Goal: Task Accomplishment & Management: Manage account settings

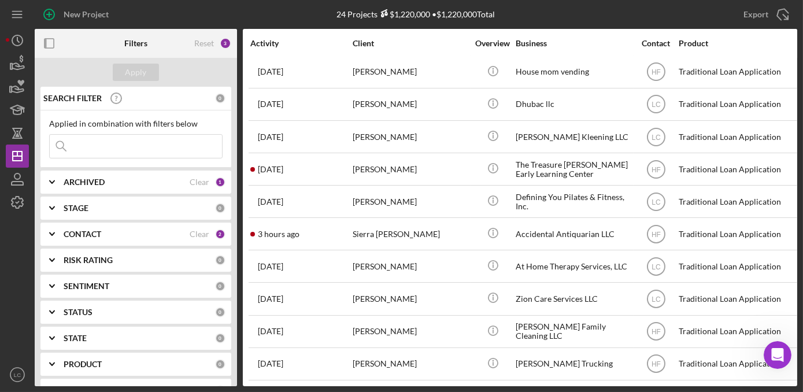
click at [80, 234] on b "CONTACT" at bounding box center [83, 234] width 38 height 9
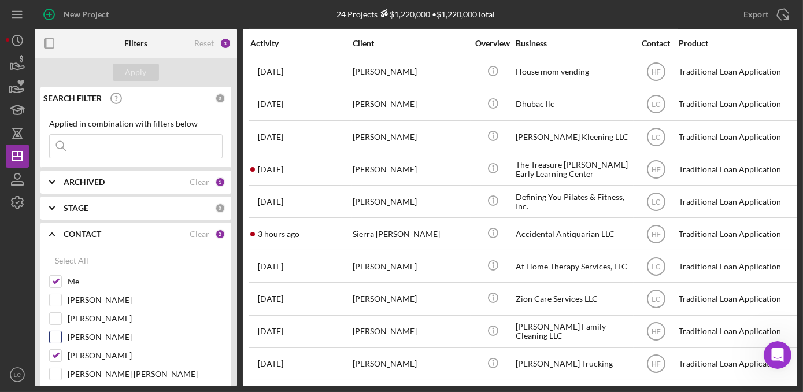
click at [54, 350] on input "[PERSON_NAME]" at bounding box center [56, 356] width 12 height 12
checkbox input "false"
drag, startPoint x: 121, startPoint y: 65, endPoint x: 247, endPoint y: 98, distance: 130.4
click at [122, 65] on button "Apply" at bounding box center [136, 72] width 46 height 17
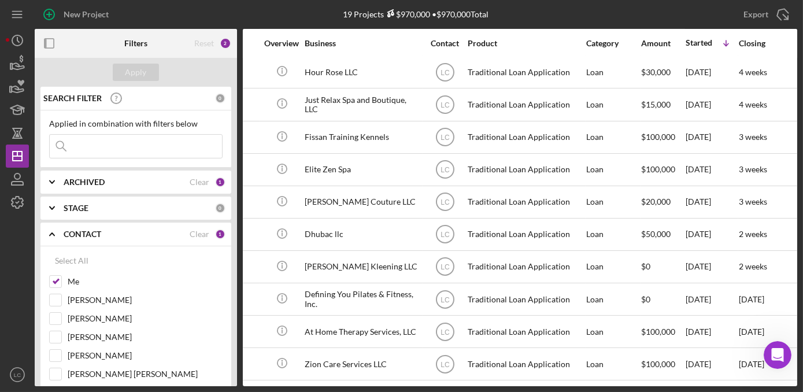
scroll to position [297, 361]
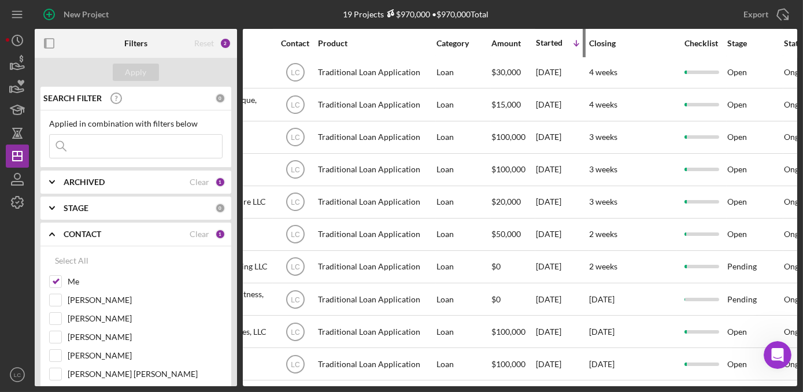
click at [549, 40] on div "Started" at bounding box center [549, 42] width 27 height 9
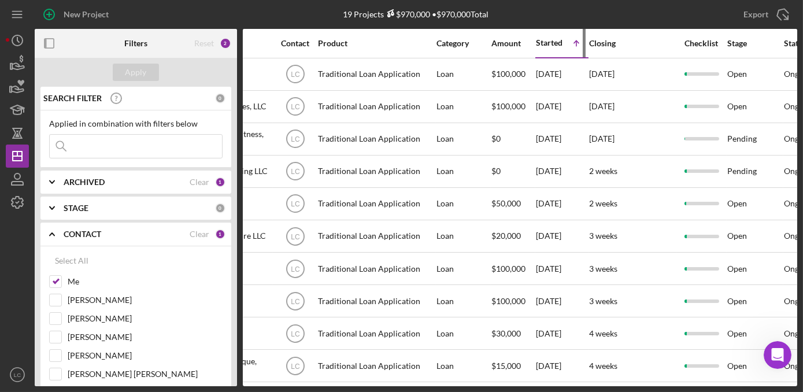
click at [549, 40] on div "Started" at bounding box center [549, 42] width 27 height 9
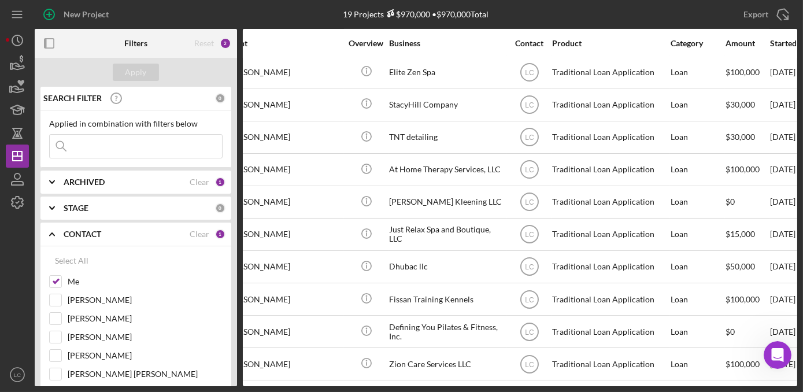
scroll to position [297, 0]
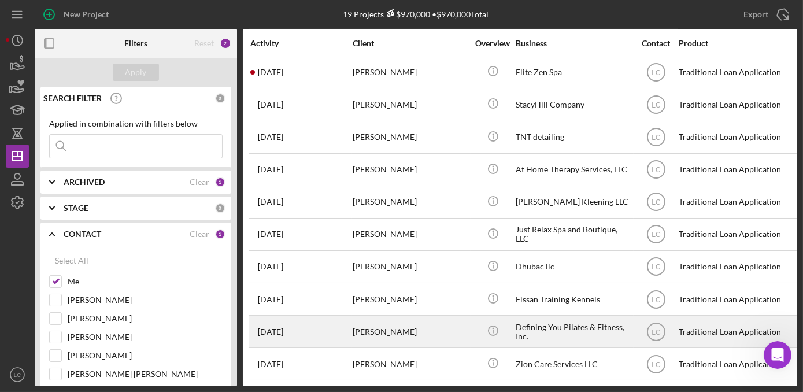
click at [444, 323] on div "[PERSON_NAME]" at bounding box center [411, 331] width 116 height 31
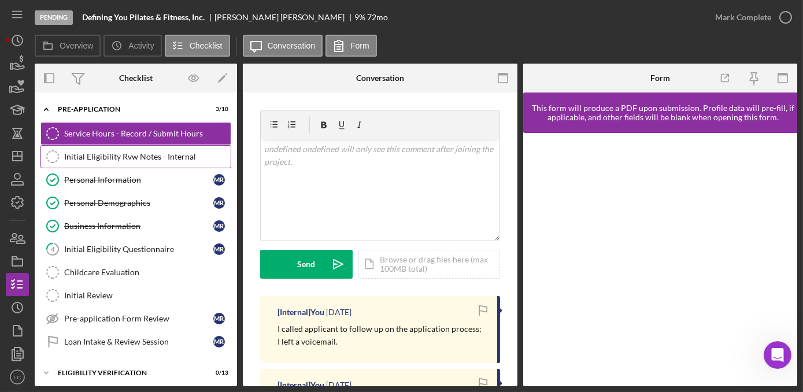
click at [88, 154] on div "Initial Eligibility Rvw Notes - Internal" at bounding box center [147, 156] width 166 height 9
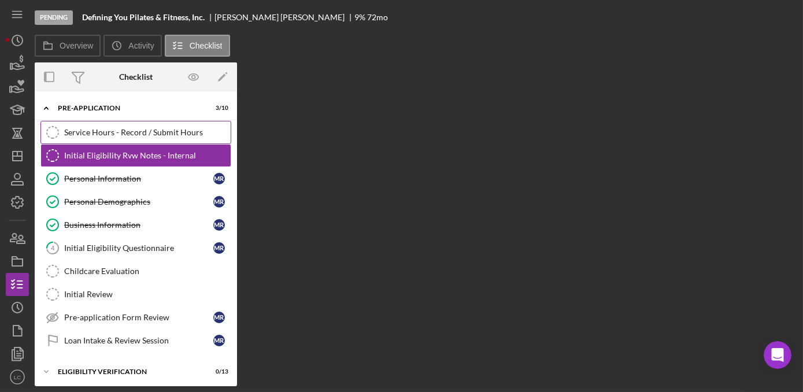
click at [86, 139] on link "Service Hours - Record / Submit Hours Service Hours - Record / Submit Hours" at bounding box center [135, 132] width 191 height 23
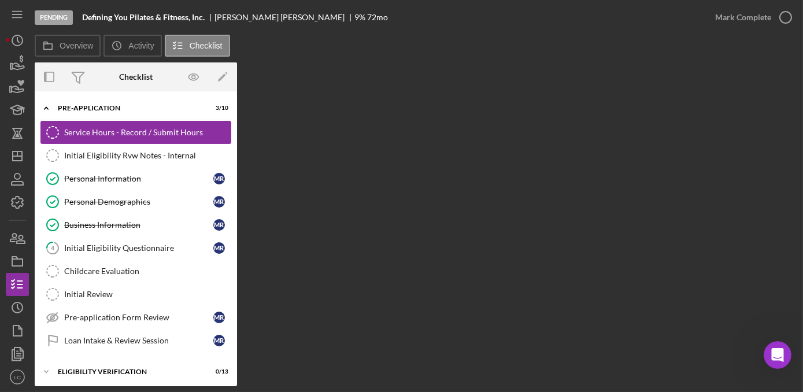
click at [101, 132] on div "Service Hours - Record / Submit Hours" at bounding box center [147, 132] width 166 height 9
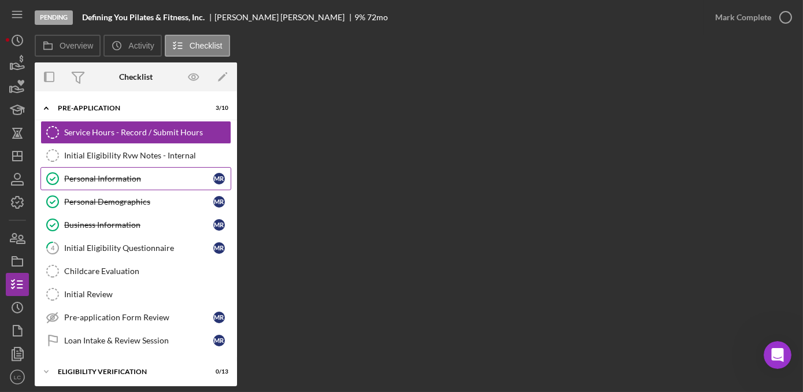
click at [103, 178] on div "Personal Information" at bounding box center [138, 178] width 149 height 9
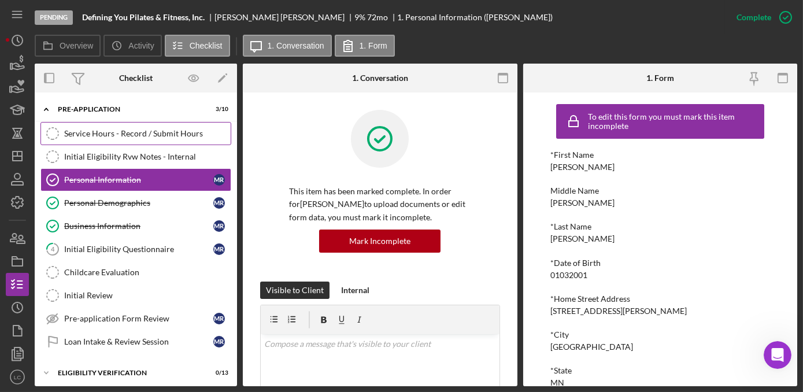
click at [93, 136] on div "Service Hours - Record / Submit Hours" at bounding box center [147, 133] width 166 height 9
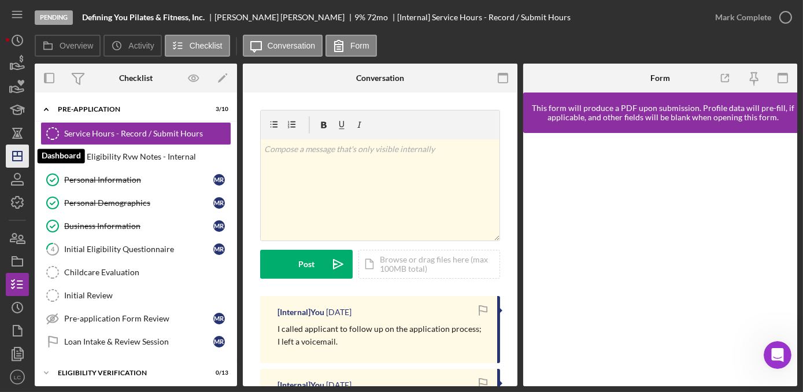
click at [16, 155] on icon "Icon/Dashboard" at bounding box center [17, 156] width 29 height 29
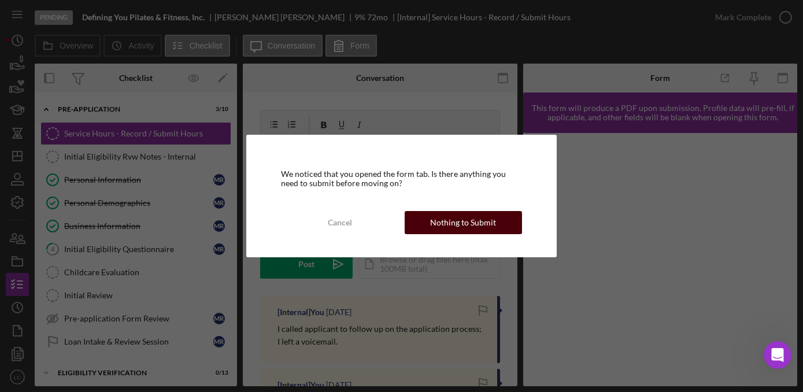
click at [430, 216] on button "Nothing to Submit" at bounding box center [463, 222] width 117 height 23
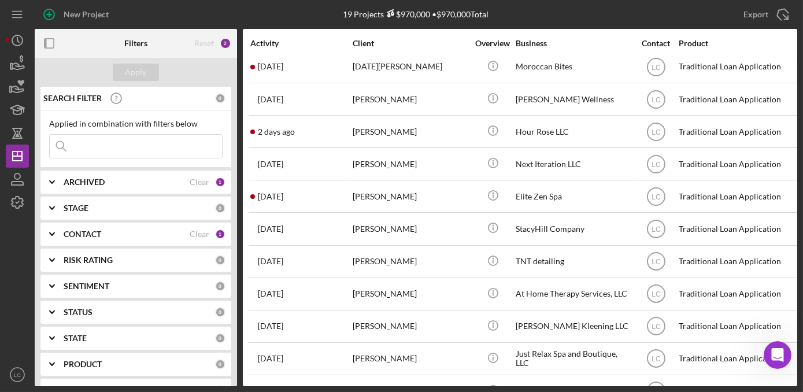
scroll to position [297, 0]
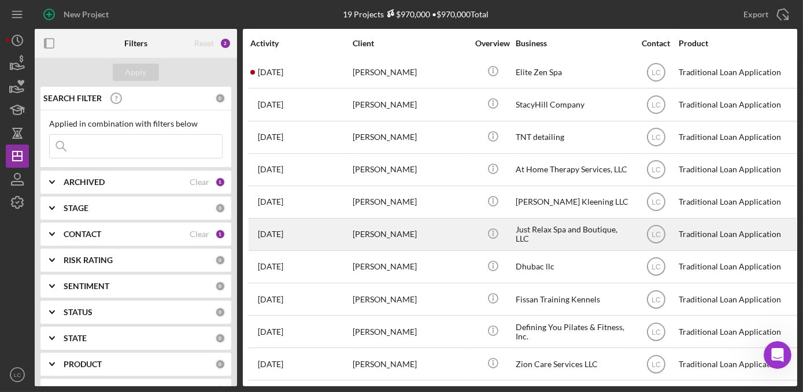
click at [382, 234] on div "[PERSON_NAME]" at bounding box center [411, 234] width 116 height 31
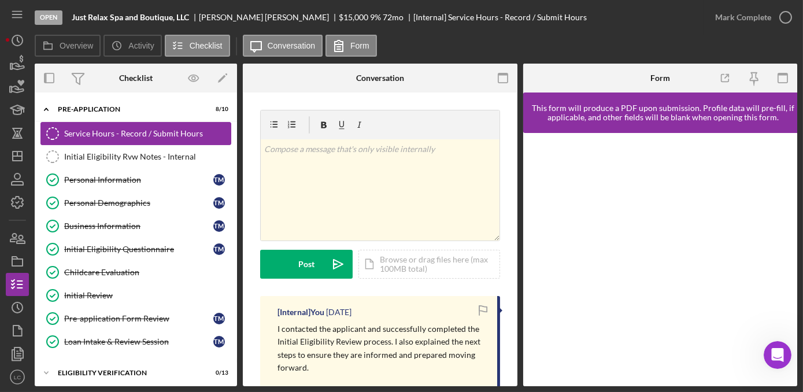
click at [88, 138] on link "Service Hours - Record / Submit Hours Service Hours - Record / Submit Hours" at bounding box center [135, 133] width 191 height 23
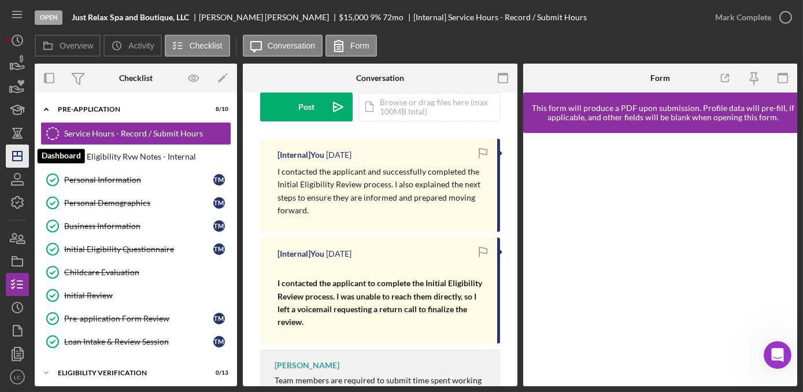
click at [14, 161] on polygon "button" at bounding box center [17, 155] width 9 height 9
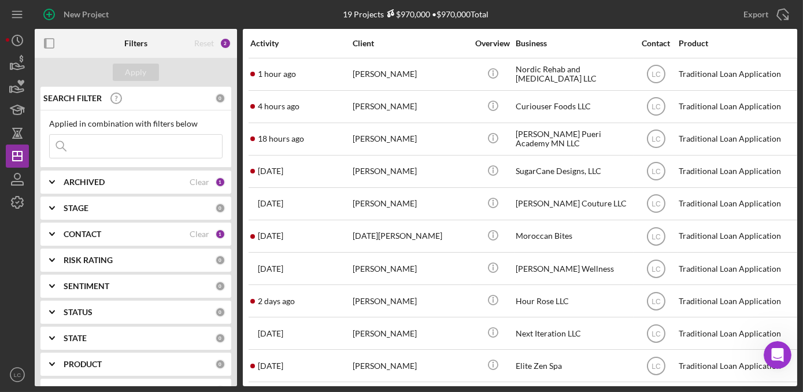
scroll to position [297, 0]
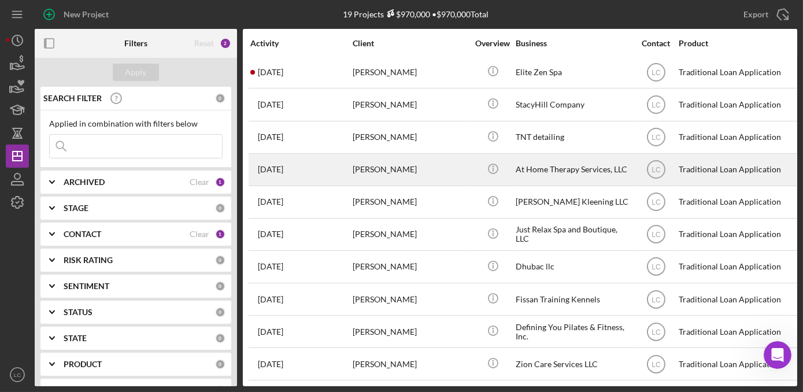
click at [395, 165] on div "[PERSON_NAME]" at bounding box center [411, 169] width 116 height 31
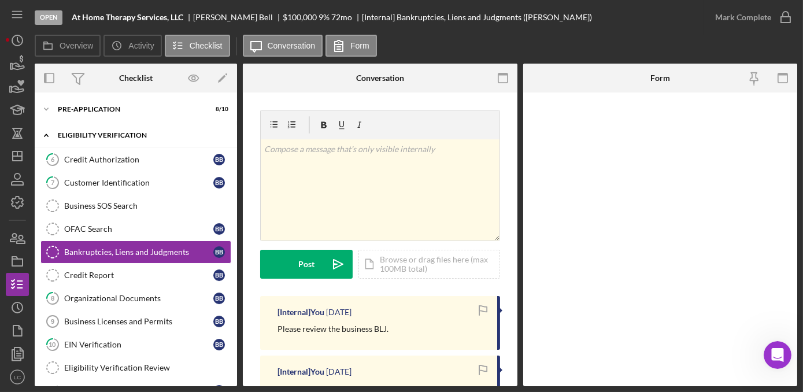
scroll to position [10, 0]
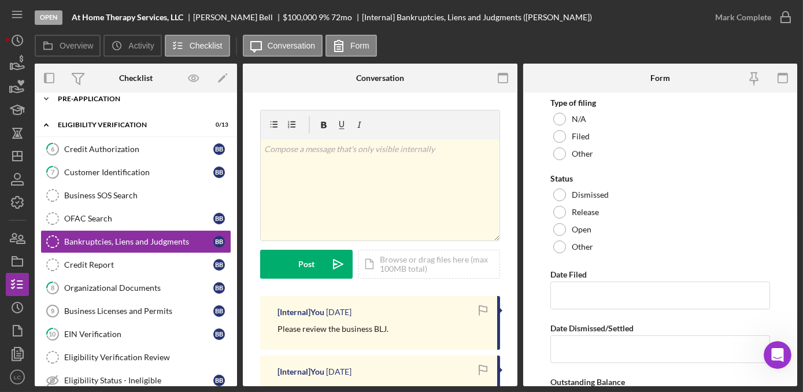
click at [42, 99] on icon "Icon/Expander" at bounding box center [46, 98] width 23 height 23
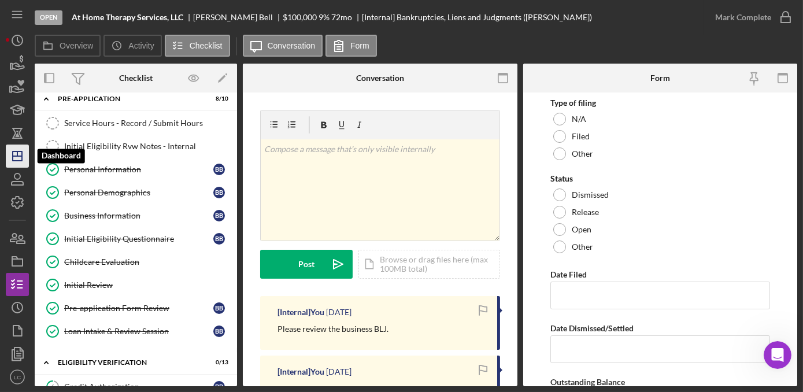
click at [15, 160] on polygon "button" at bounding box center [17, 155] width 9 height 9
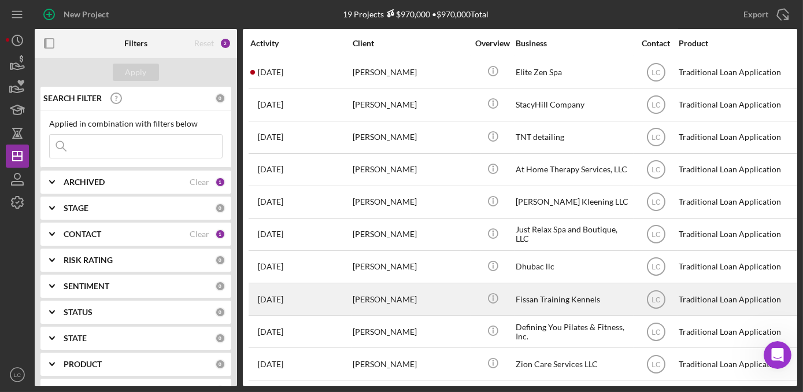
scroll to position [297, 0]
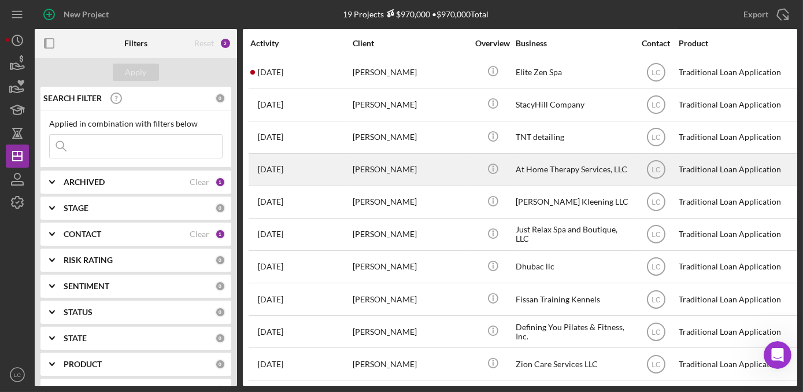
click at [548, 171] on div "At Home Therapy Services, LLC" at bounding box center [574, 169] width 116 height 31
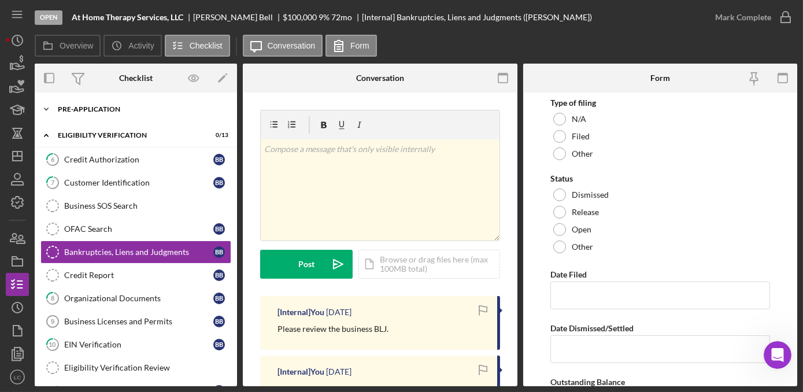
scroll to position [10, 0]
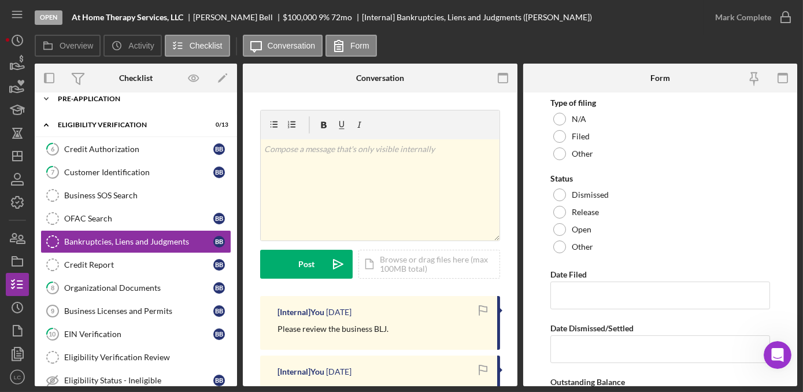
click at [47, 106] on icon "Icon/Expander" at bounding box center [46, 98] width 23 height 23
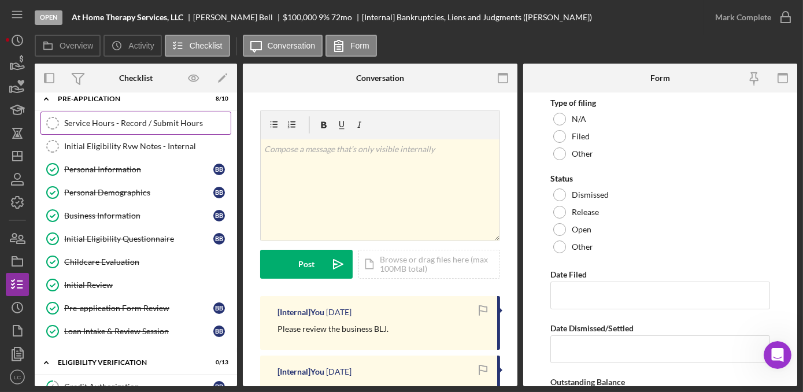
click at [88, 121] on div "Service Hours - Record / Submit Hours" at bounding box center [147, 123] width 166 height 9
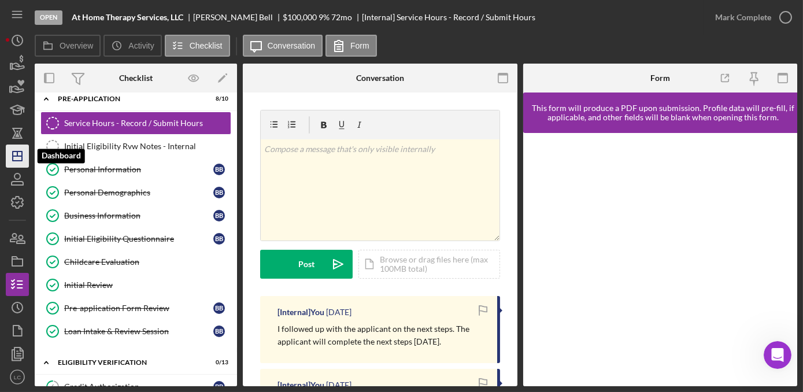
click at [7, 156] on icon "Icon/Dashboard" at bounding box center [17, 156] width 29 height 29
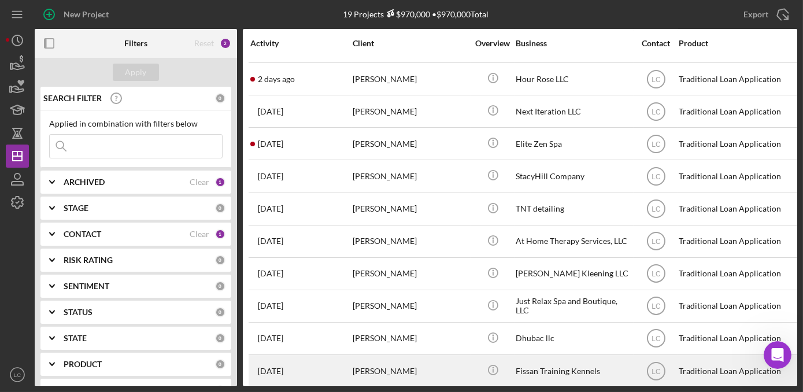
scroll to position [262, 0]
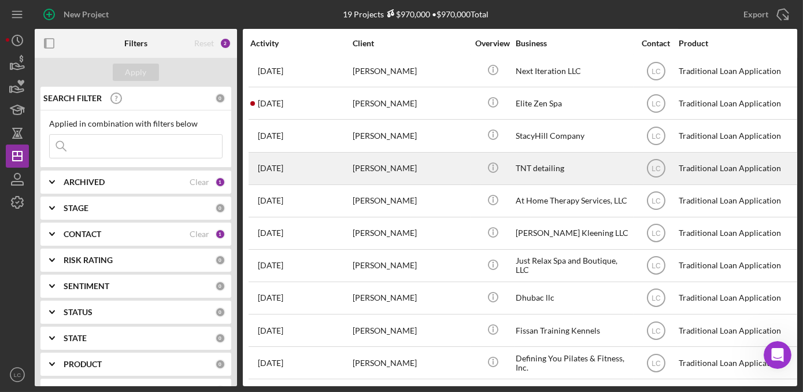
click at [405, 170] on div "[PERSON_NAME]" at bounding box center [411, 168] width 116 height 31
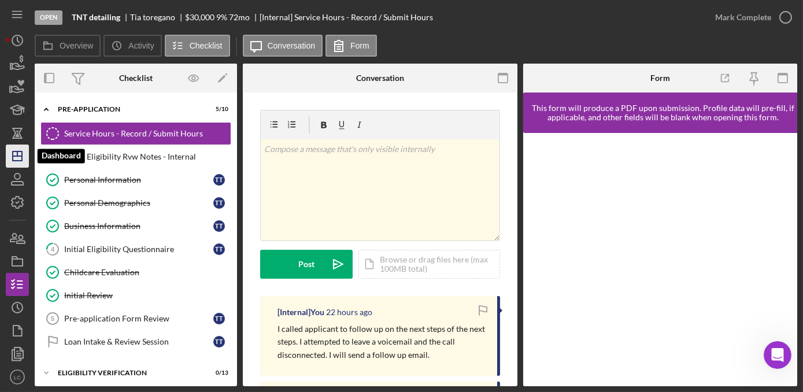
click at [18, 155] on icon "Icon/Dashboard" at bounding box center [17, 156] width 29 height 29
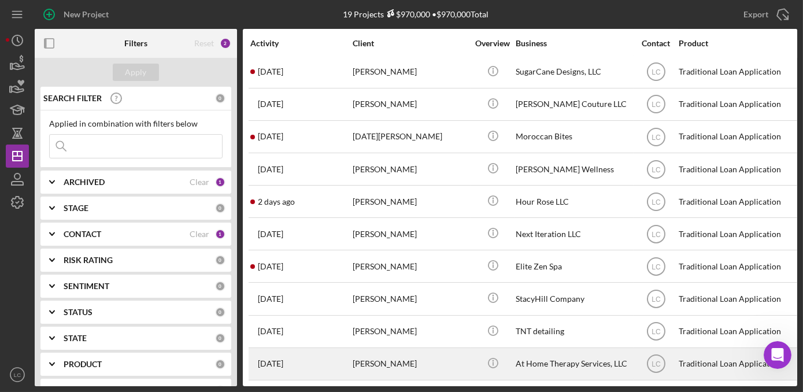
scroll to position [157, 0]
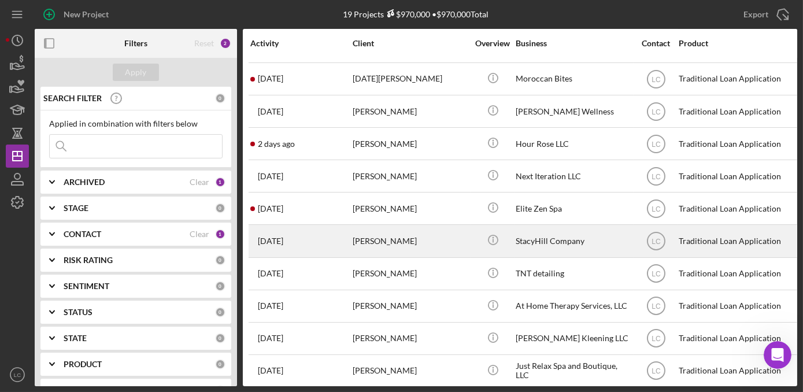
click at [397, 240] on div "[PERSON_NAME]" at bounding box center [411, 240] width 116 height 31
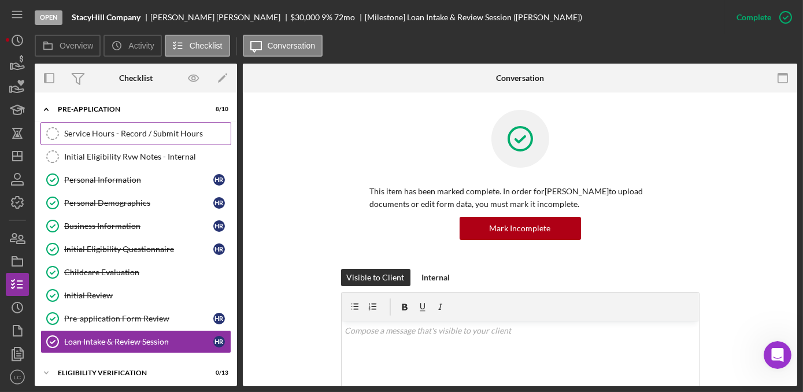
click at [83, 141] on link "Service Hours - Record / Submit Hours Service Hours - Record / Submit Hours" at bounding box center [135, 133] width 191 height 23
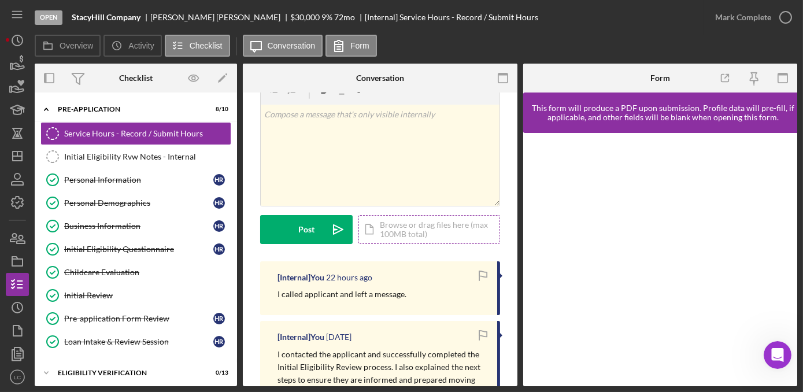
scroll to position [52, 0]
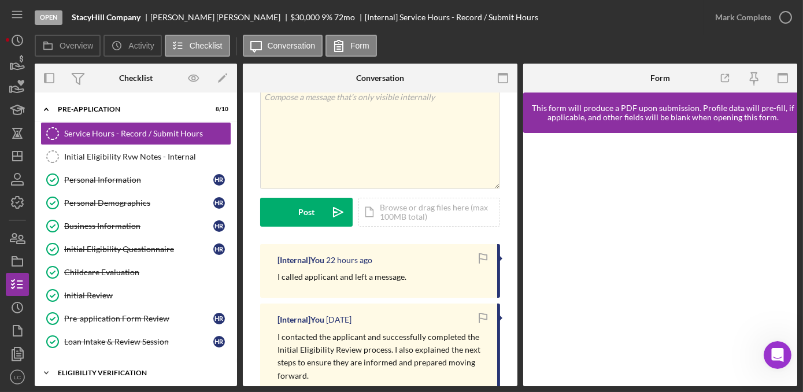
click at [45, 372] on icon "Icon/Expander" at bounding box center [46, 372] width 23 height 23
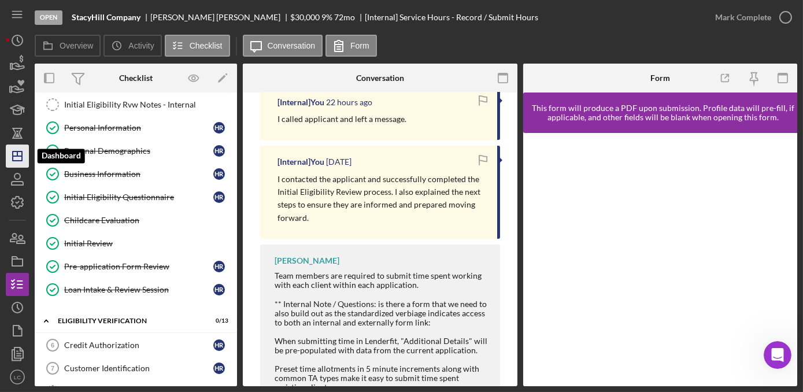
click at [9, 158] on icon "Icon/Dashboard" at bounding box center [17, 156] width 29 height 29
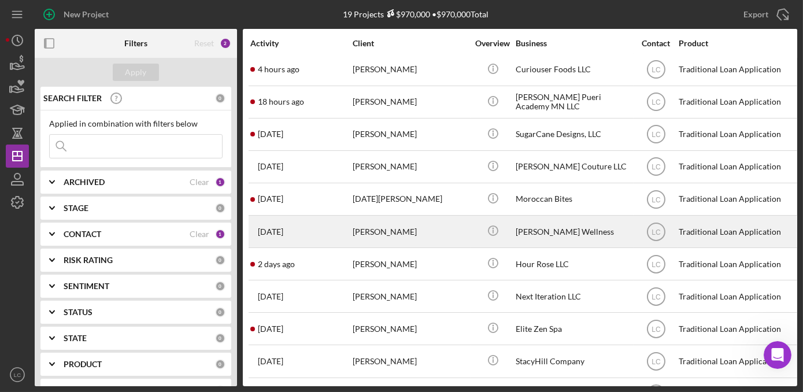
scroll to position [52, 0]
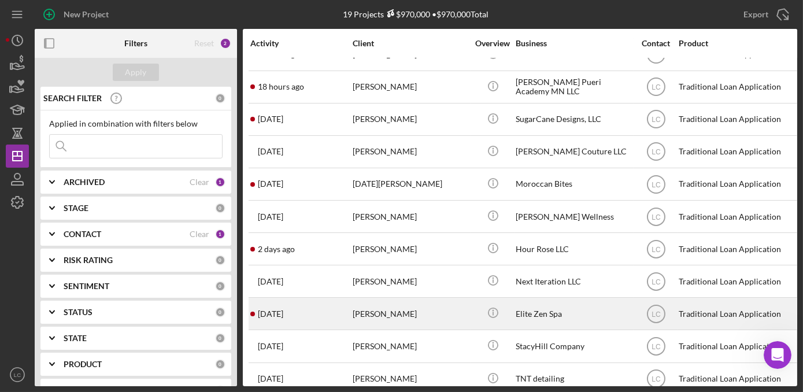
click at [444, 314] on div "[PERSON_NAME]" at bounding box center [411, 313] width 116 height 31
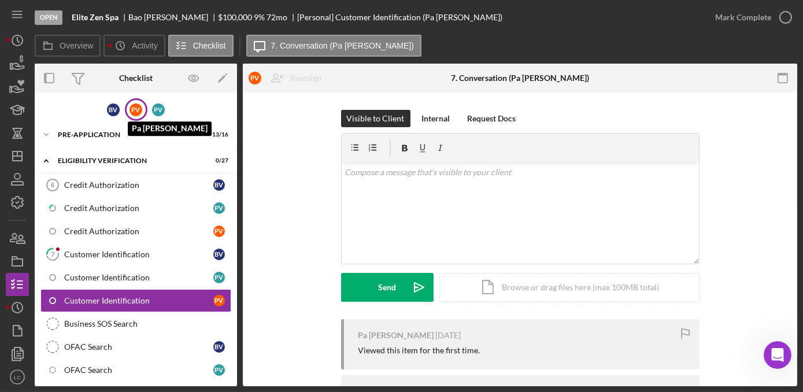
click at [134, 109] on div "P V" at bounding box center [135, 109] width 13 height 13
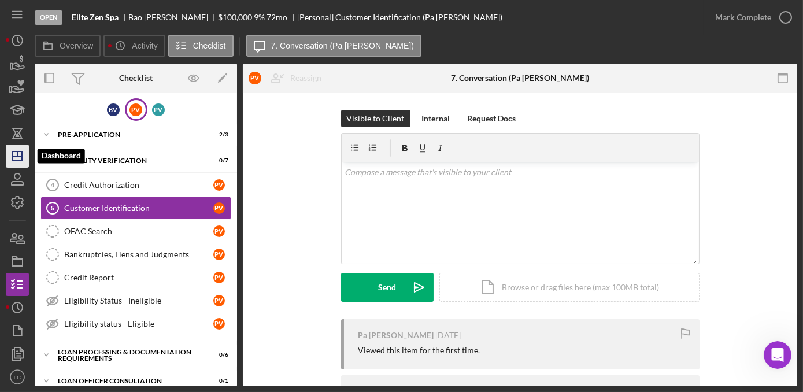
click at [13, 158] on polygon "button" at bounding box center [17, 155] width 9 height 9
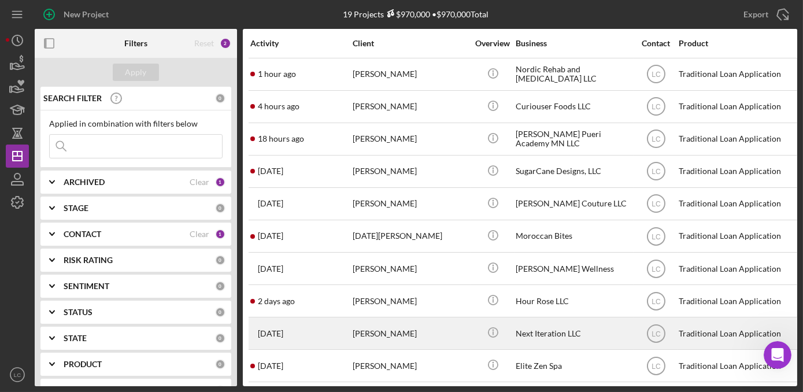
click at [546, 336] on div "Next Iteration LLC" at bounding box center [574, 333] width 116 height 31
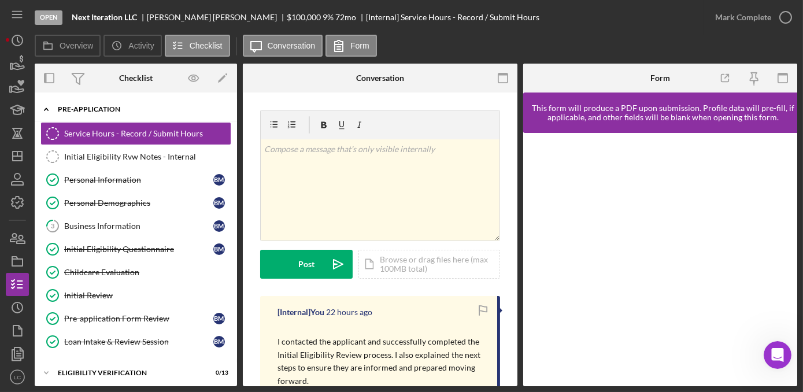
click at [47, 107] on icon "Icon/Expander" at bounding box center [46, 109] width 23 height 23
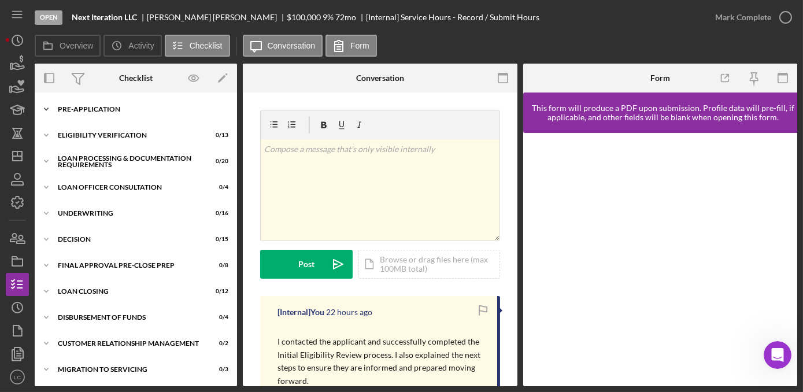
click at [47, 108] on polyline at bounding box center [46, 109] width 3 height 2
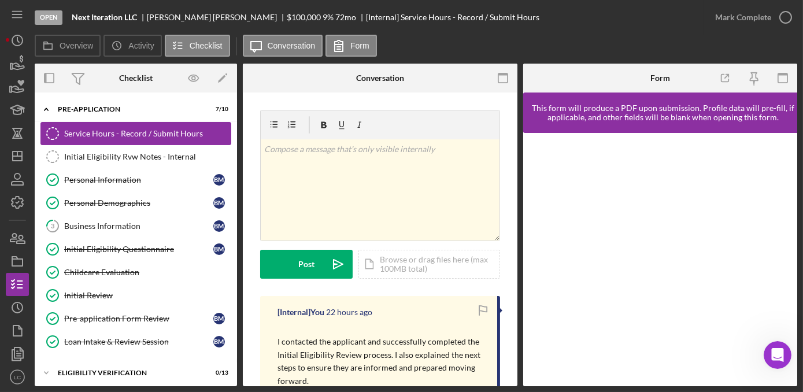
click at [97, 136] on div "Service Hours - Record / Submit Hours" at bounding box center [147, 133] width 166 height 9
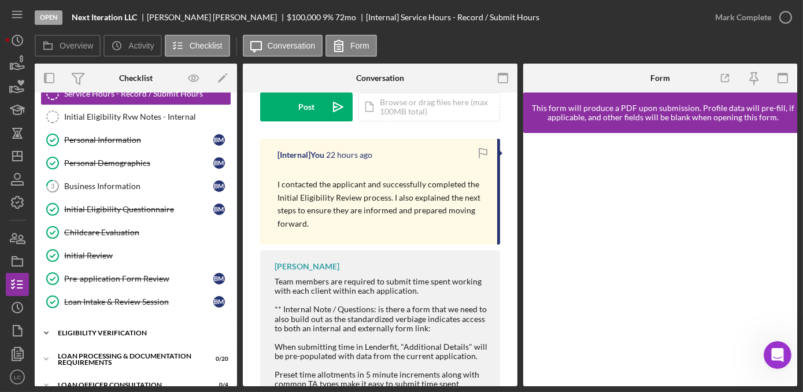
scroll to position [105, 0]
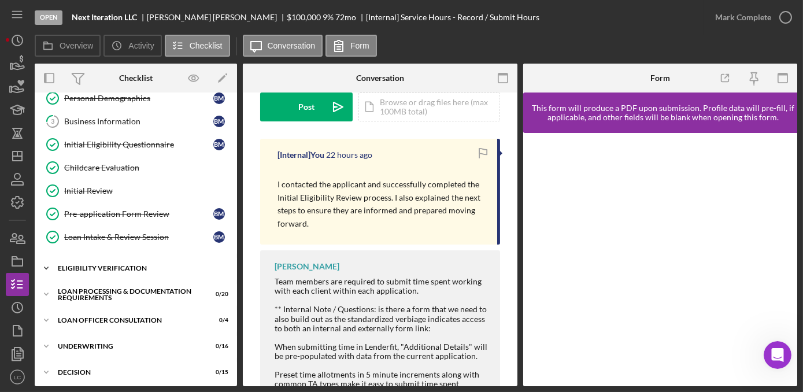
click at [45, 267] on icon "Icon/Expander" at bounding box center [46, 268] width 23 height 23
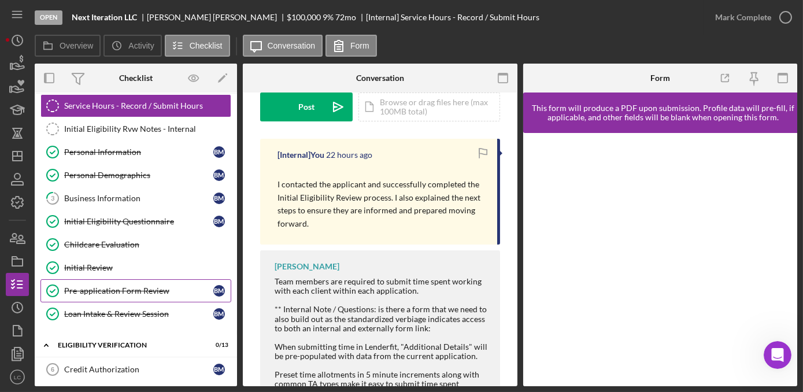
scroll to position [0, 0]
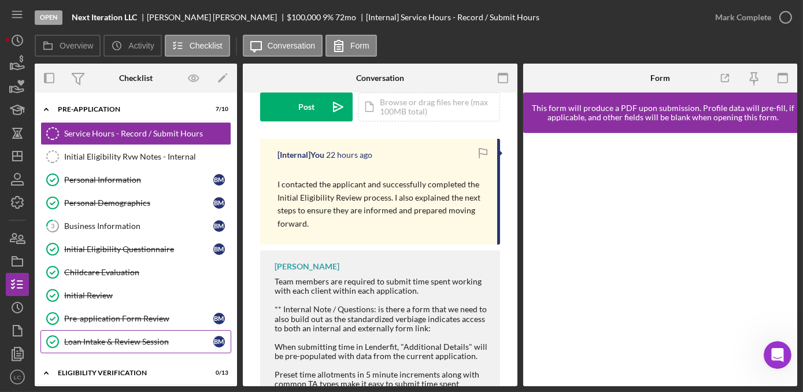
click at [97, 346] on link "Loan Intake & Review Session Loan Intake & Review Session B M" at bounding box center [135, 341] width 191 height 23
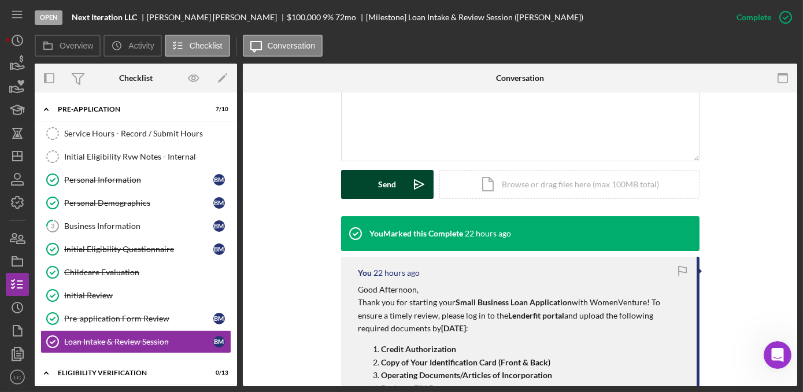
scroll to position [262, 0]
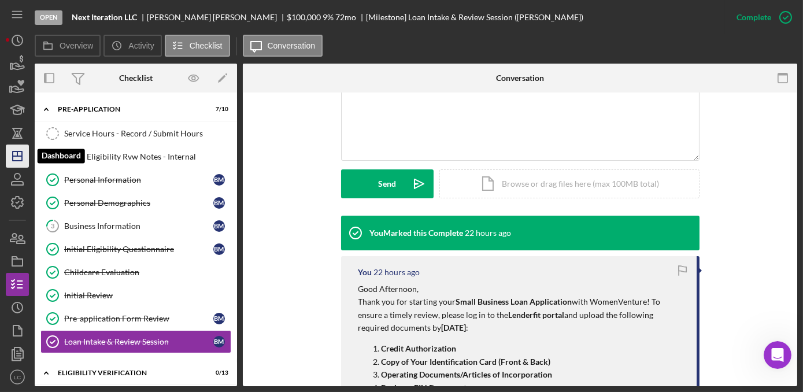
click at [13, 161] on icon "Icon/Dashboard" at bounding box center [17, 156] width 29 height 29
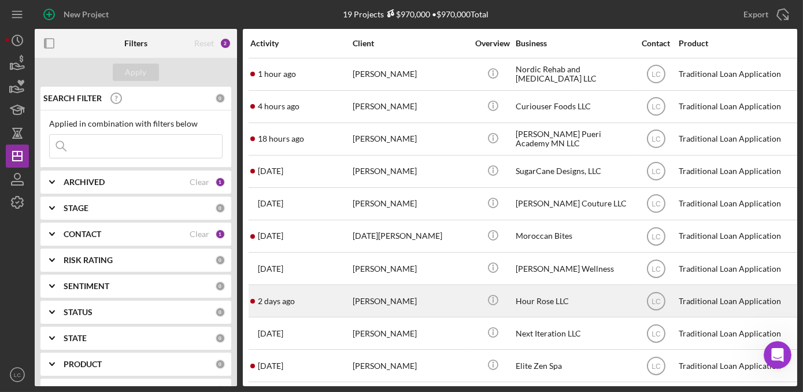
click at [433, 308] on div "[PERSON_NAME]" at bounding box center [411, 301] width 116 height 31
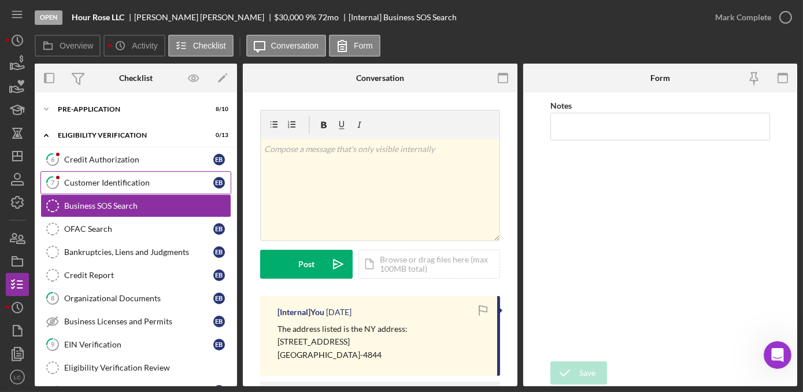
click at [93, 179] on div "Customer Identification" at bounding box center [138, 182] width 149 height 9
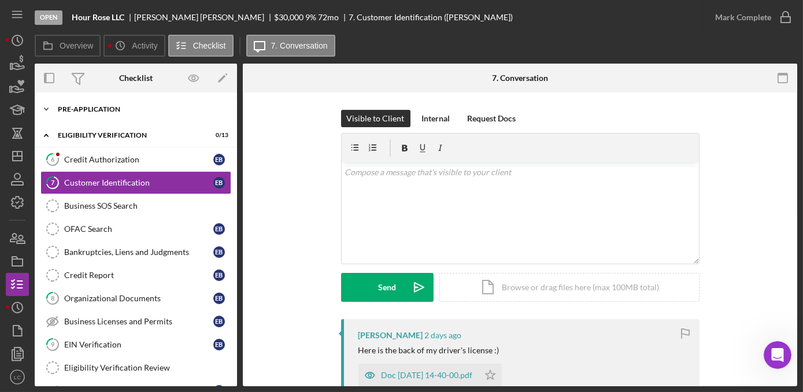
click at [45, 110] on icon "Icon/Expander" at bounding box center [46, 109] width 23 height 23
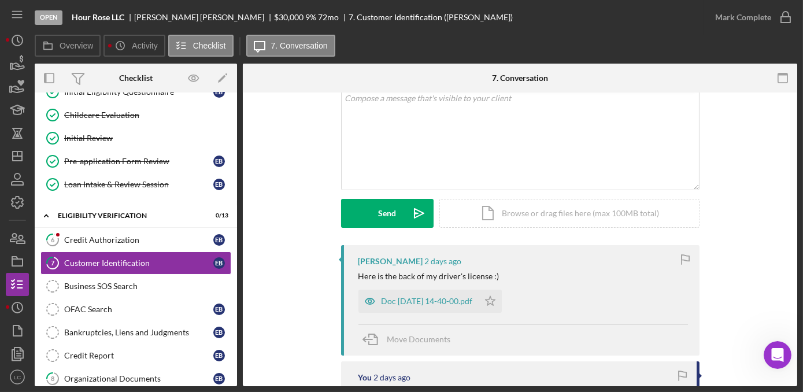
scroll to position [105, 0]
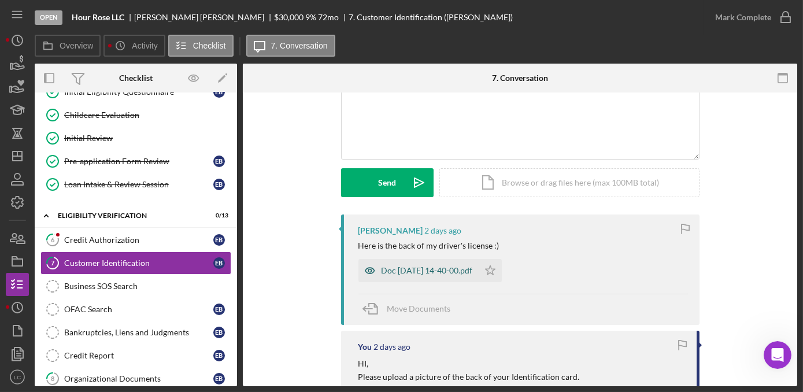
click at [458, 264] on div "Doc [DATE] 14-40-00.pdf" at bounding box center [418, 270] width 120 height 23
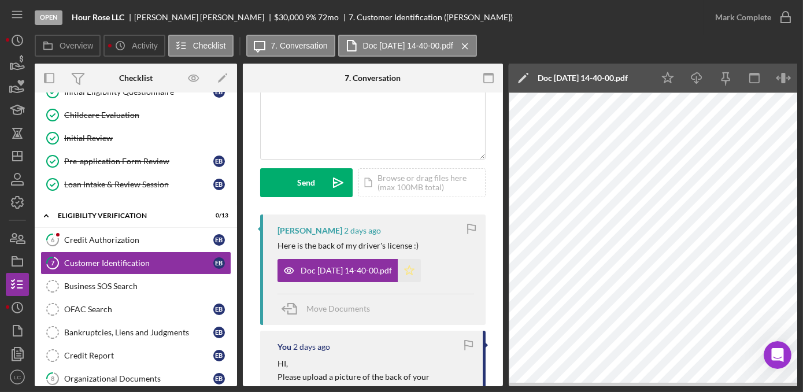
click at [421, 270] on icon "Icon/Star" at bounding box center [409, 270] width 23 height 23
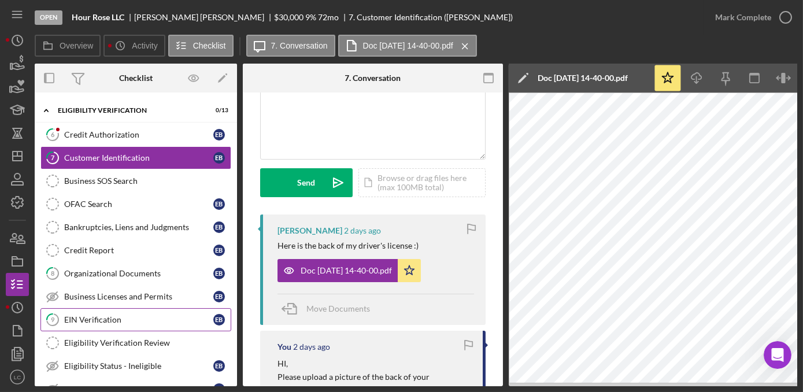
click at [102, 316] on div "EIN Verification" at bounding box center [138, 319] width 149 height 9
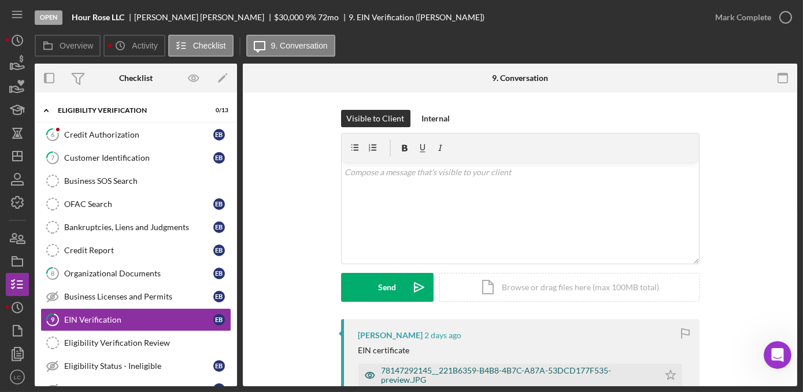
scroll to position [52, 0]
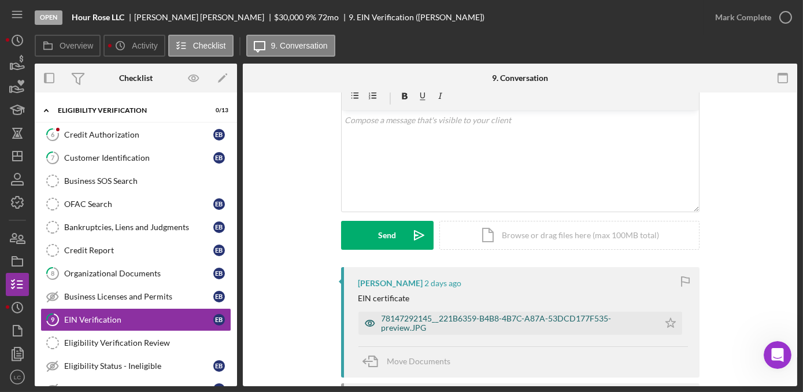
click at [415, 330] on div "78147292145__221B6359-B4B8-4B7C-A87A-53DCD177F535-preview.JPG" at bounding box center [518, 323] width 272 height 18
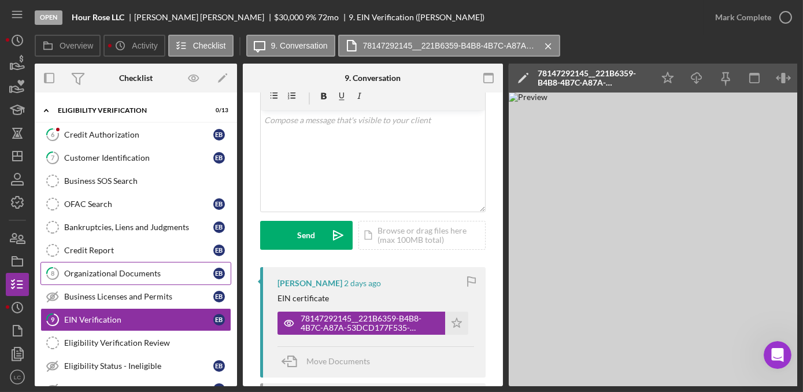
click at [77, 272] on link "8 Organizational Documents E B" at bounding box center [135, 273] width 191 height 23
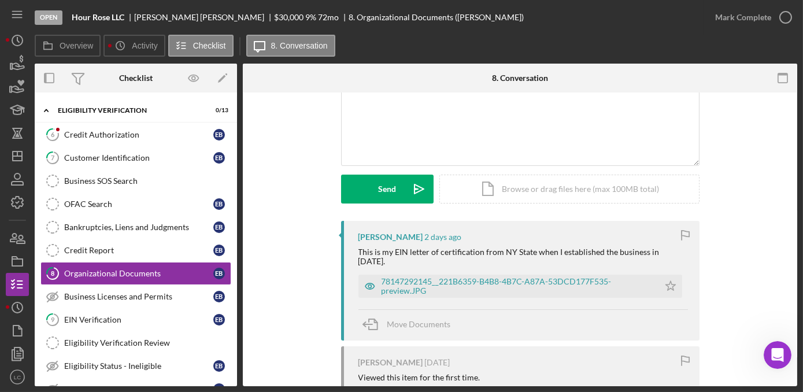
scroll to position [157, 0]
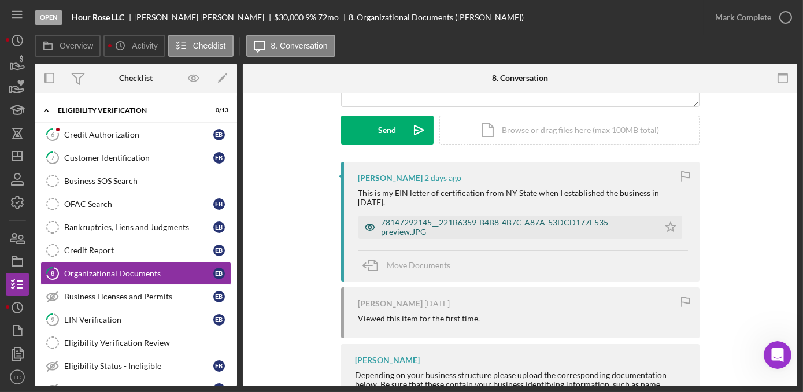
click at [419, 225] on div "78147292145__221B6359-B4B8-4B7C-A87A-53DCD177F535-preview.JPG" at bounding box center [518, 227] width 272 height 18
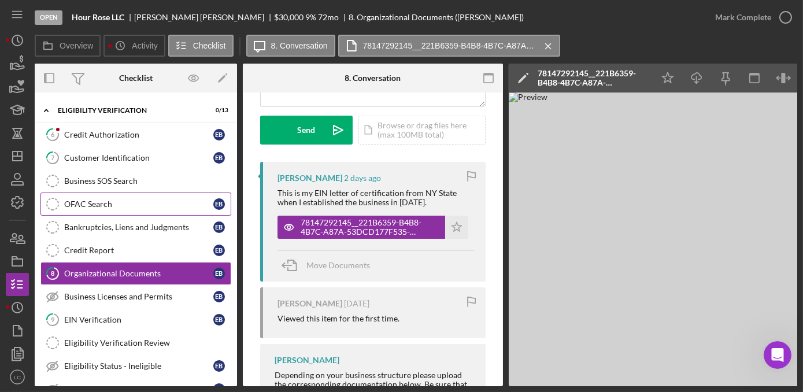
click at [109, 193] on link "OFAC Search OFAC Search E B" at bounding box center [135, 204] width 191 height 23
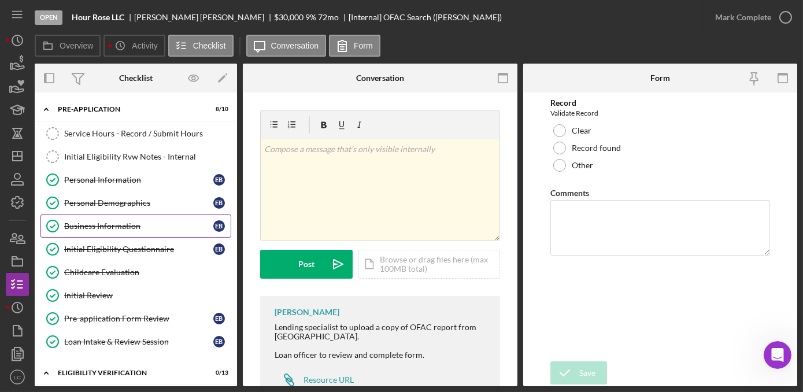
click at [98, 233] on link "Business Information Business Information E B" at bounding box center [135, 225] width 191 height 23
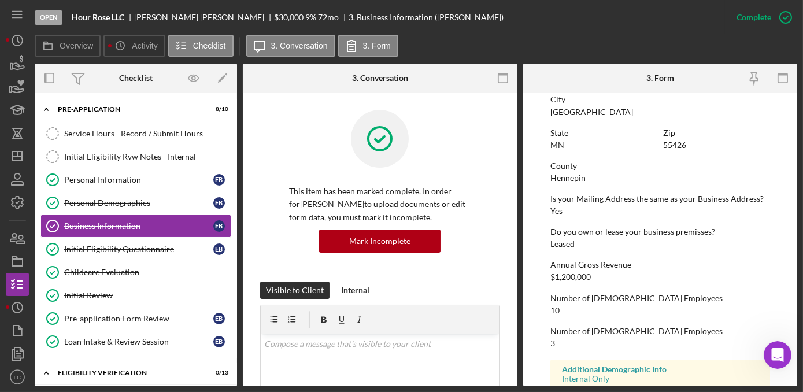
scroll to position [578, 0]
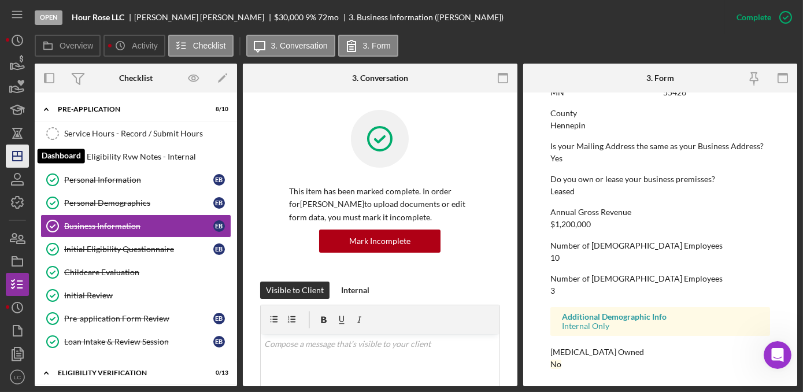
click at [13, 155] on polygon "button" at bounding box center [17, 155] width 9 height 9
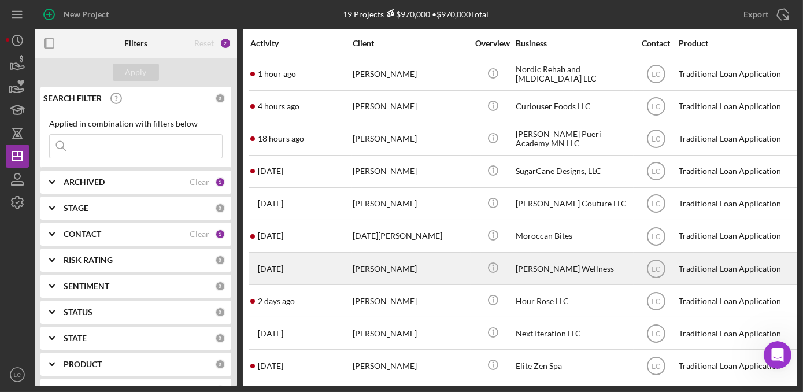
click at [411, 273] on div "[PERSON_NAME]" at bounding box center [411, 268] width 116 height 31
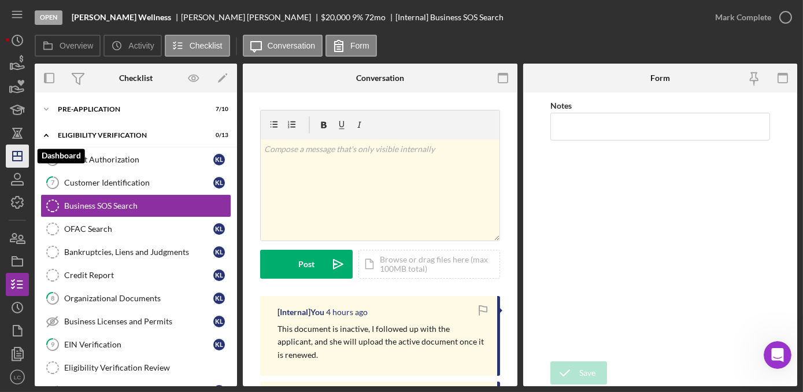
click at [23, 156] on icon "Icon/Dashboard" at bounding box center [17, 156] width 29 height 29
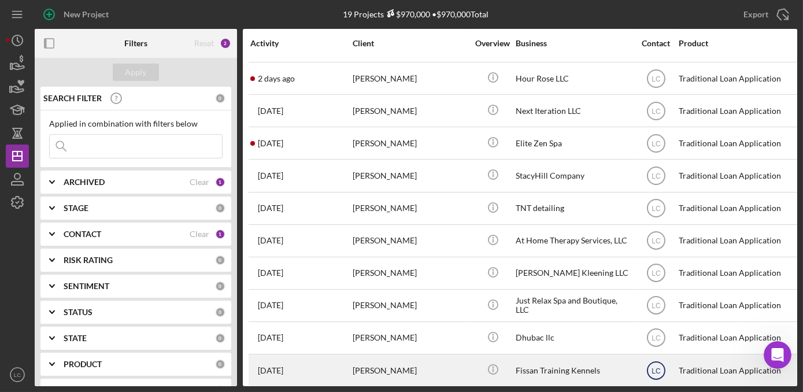
scroll to position [297, 0]
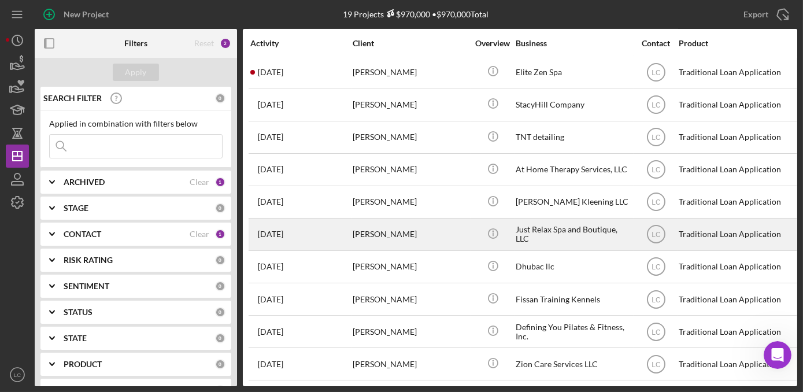
click at [450, 229] on div "[PERSON_NAME]" at bounding box center [411, 234] width 116 height 31
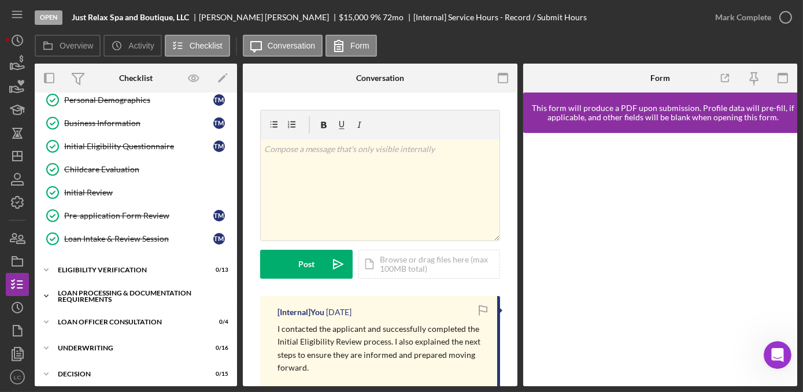
scroll to position [105, 0]
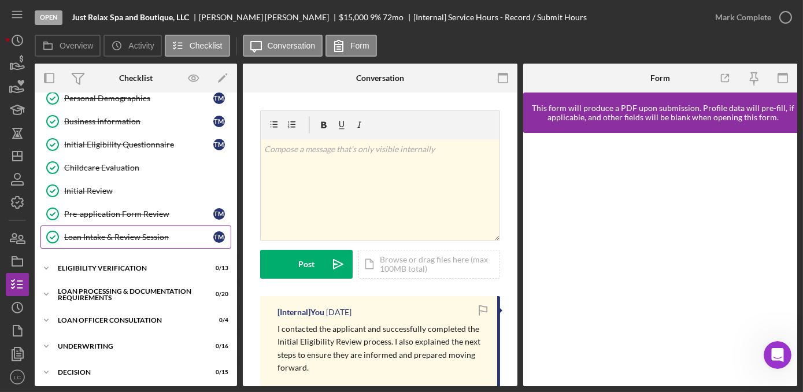
click at [97, 235] on div "Loan Intake & Review Session" at bounding box center [138, 236] width 149 height 9
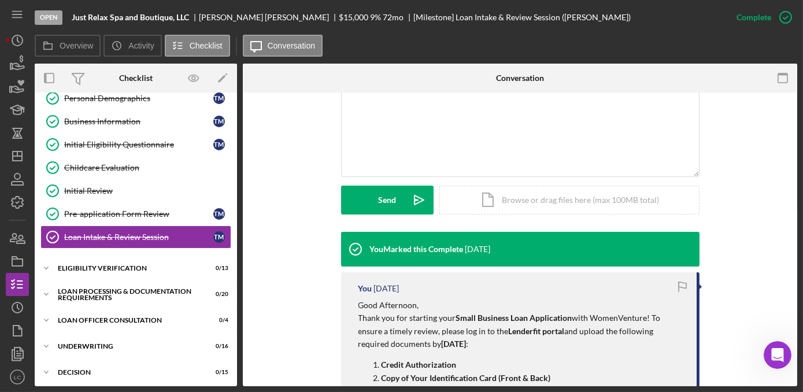
scroll to position [262, 0]
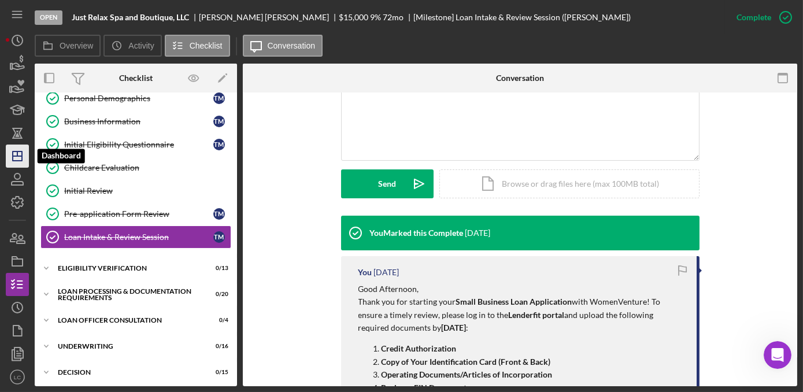
click at [22, 158] on polygon "button" at bounding box center [17, 155] width 9 height 9
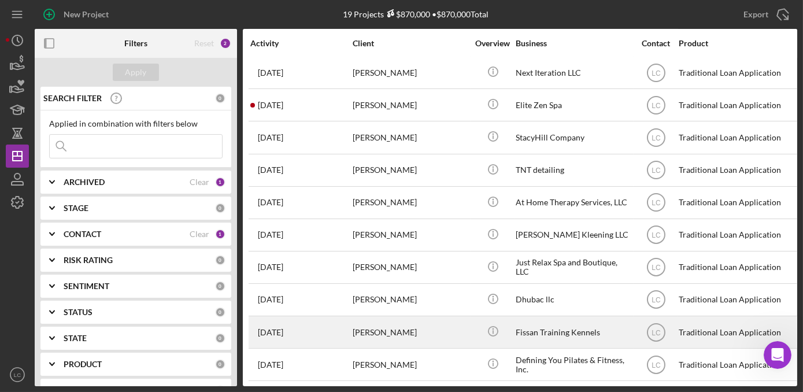
scroll to position [262, 0]
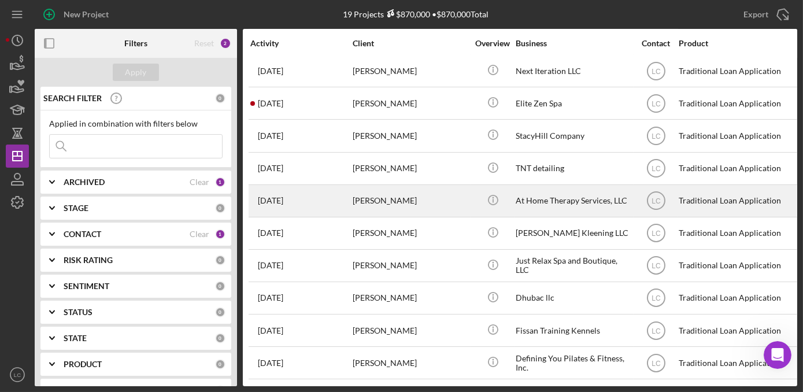
click at [436, 203] on div "[PERSON_NAME]" at bounding box center [411, 201] width 116 height 31
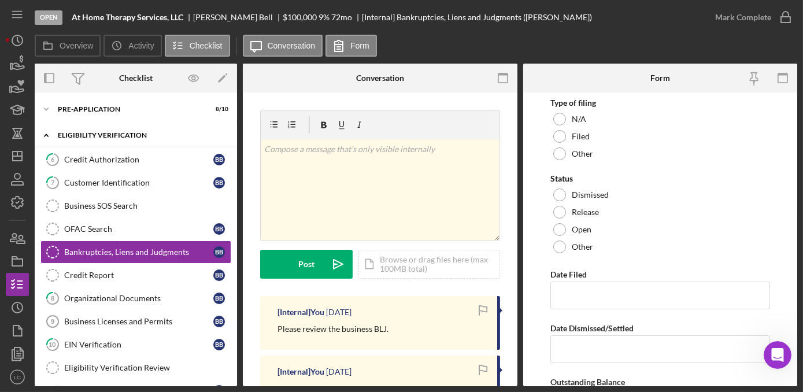
scroll to position [10, 0]
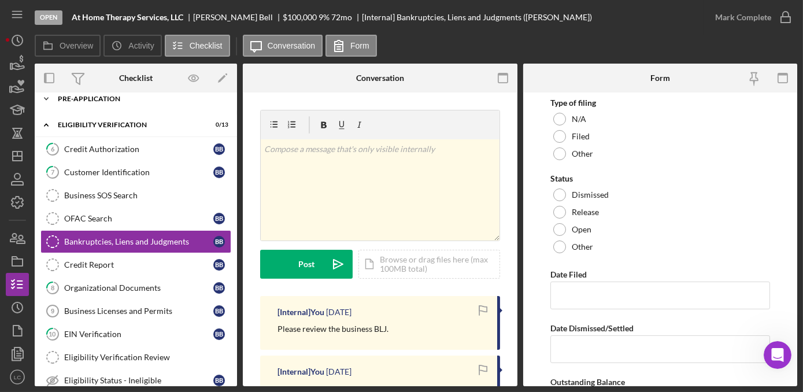
click at [47, 97] on icon "Icon/Expander" at bounding box center [46, 98] width 23 height 23
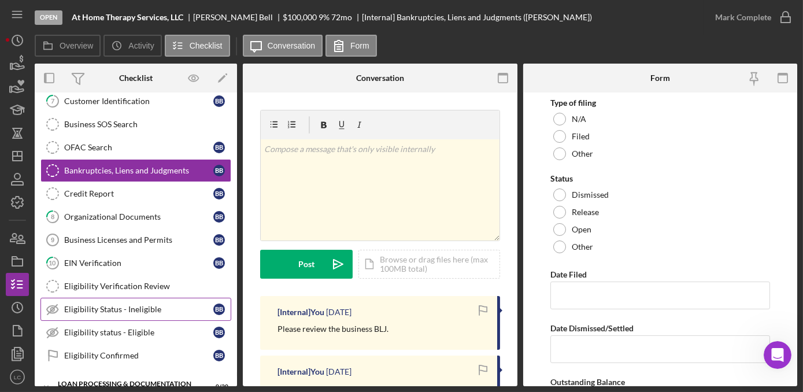
scroll to position [325, 0]
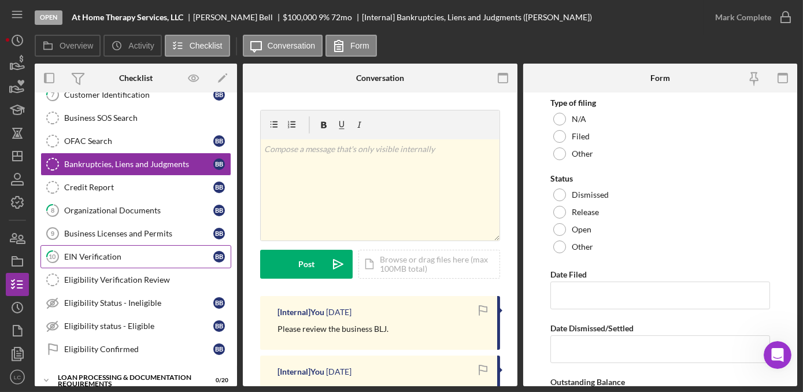
click at [80, 245] on link "10 EIN Verification B B" at bounding box center [135, 256] width 191 height 23
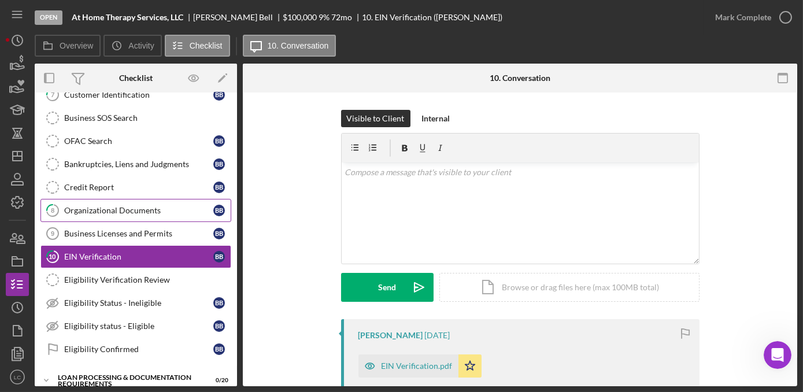
click at [139, 199] on link "8 Organizational Documents B B" at bounding box center [135, 210] width 191 height 23
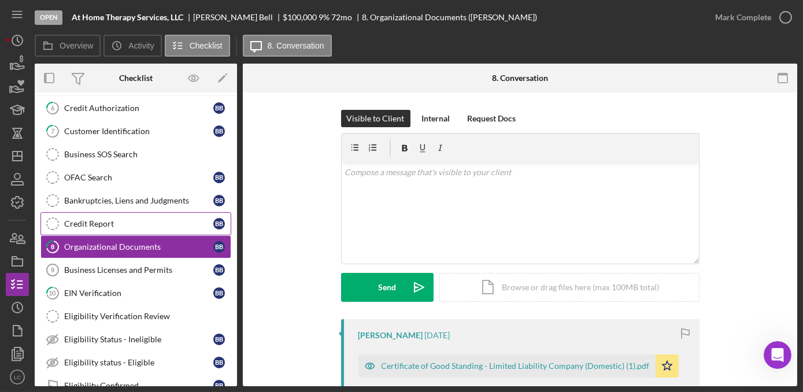
scroll to position [273, 0]
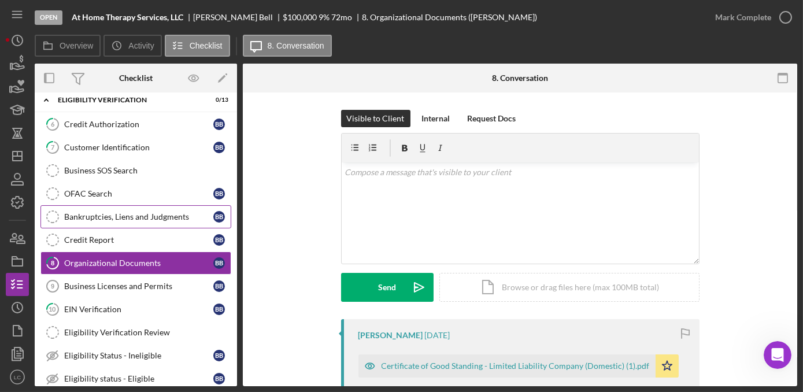
click at [109, 212] on div "Bankruptcies, Liens and Judgments" at bounding box center [138, 216] width 149 height 9
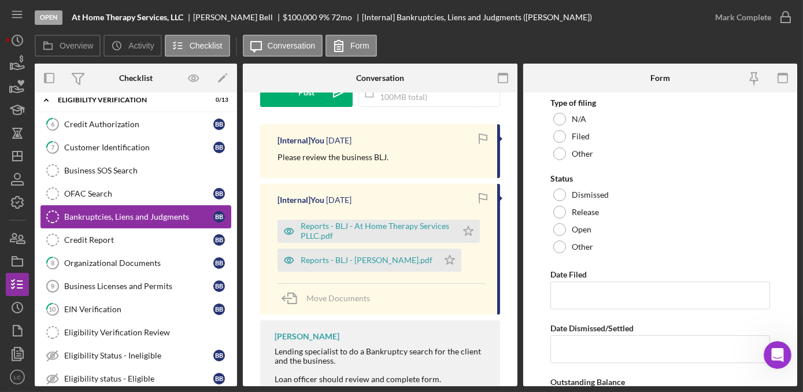
scroll to position [154, 0]
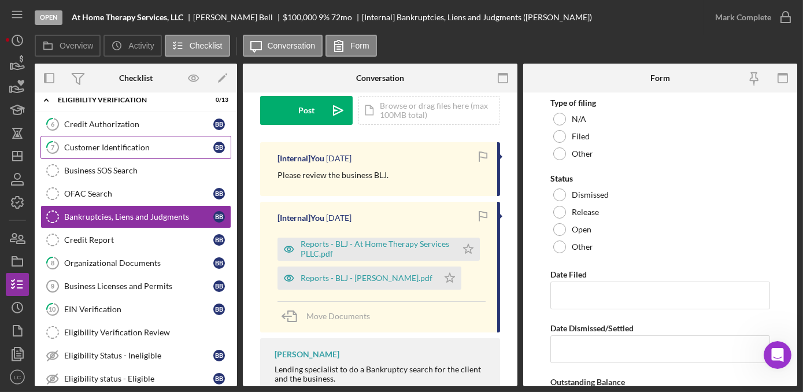
click at [85, 143] on div "Customer Identification" at bounding box center [138, 147] width 149 height 9
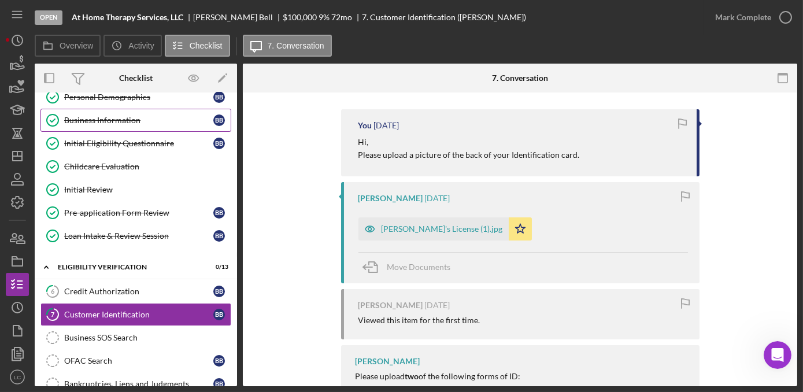
scroll to position [63, 0]
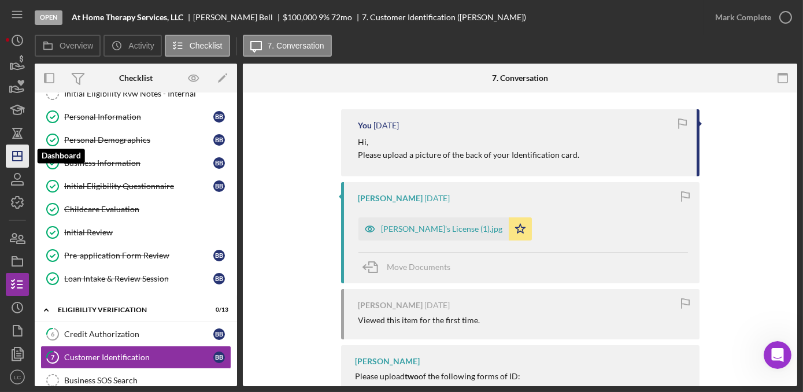
click at [8, 157] on icon "Icon/Dashboard" at bounding box center [17, 156] width 29 height 29
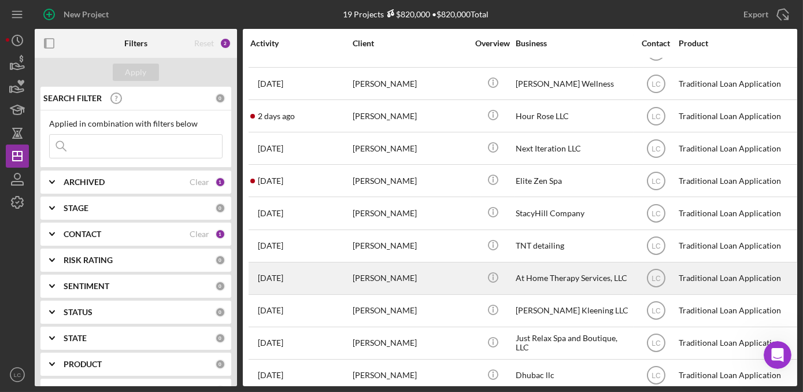
scroll to position [210, 0]
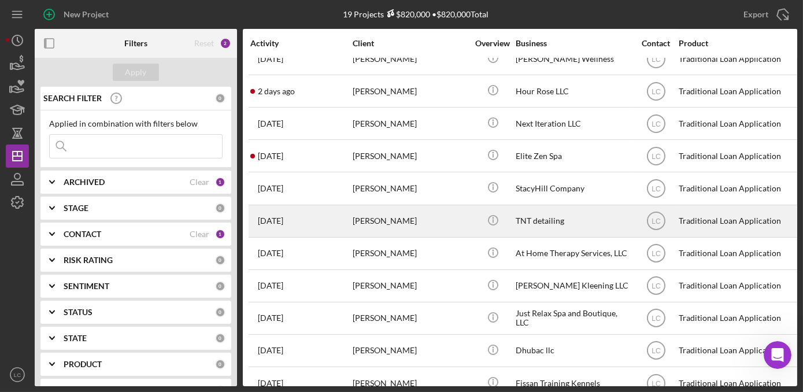
click at [425, 223] on div "[PERSON_NAME]" at bounding box center [411, 221] width 116 height 31
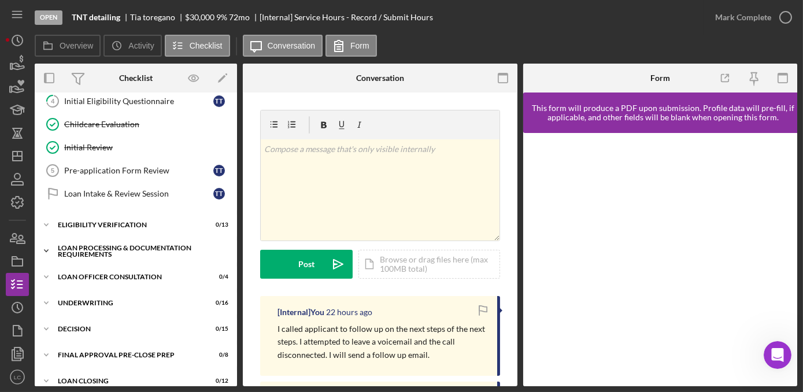
scroll to position [157, 0]
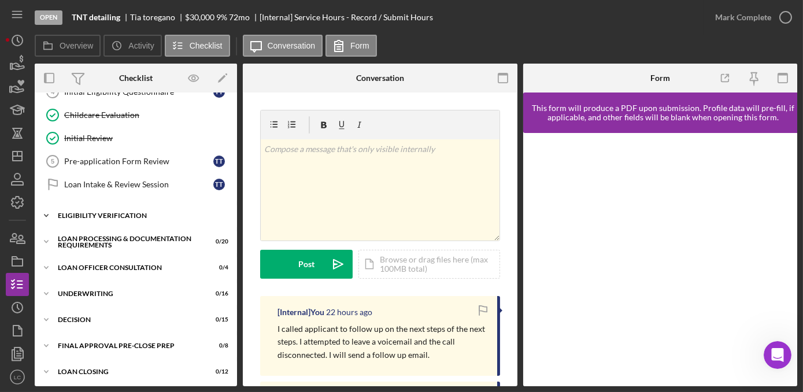
click at [46, 209] on icon "Icon/Expander" at bounding box center [46, 215] width 23 height 23
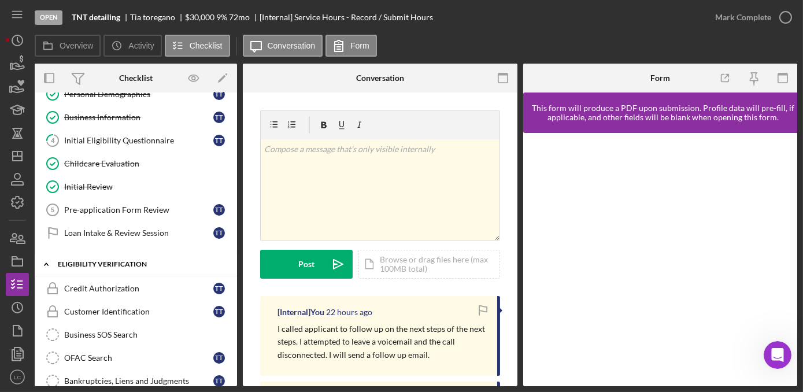
scroll to position [52, 0]
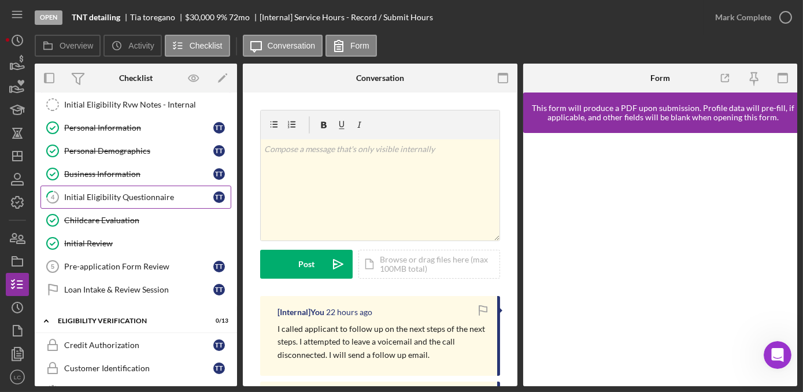
click at [109, 196] on div "Initial Eligibility Questionnaire" at bounding box center [138, 197] width 149 height 9
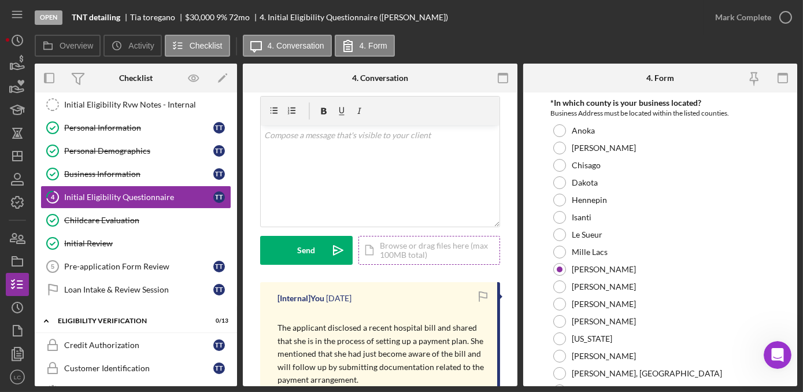
scroll to position [52, 0]
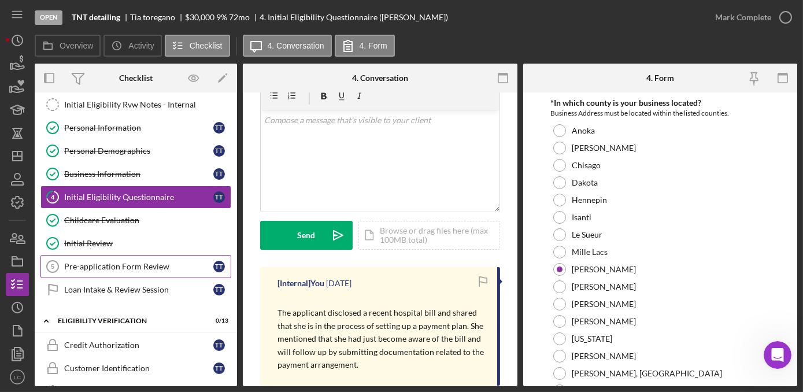
click at [148, 262] on div "Pre-application Form Review" at bounding box center [138, 266] width 149 height 9
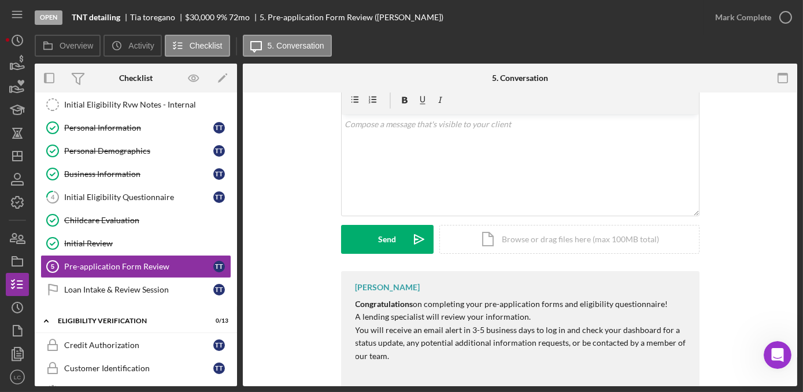
scroll to position [105, 0]
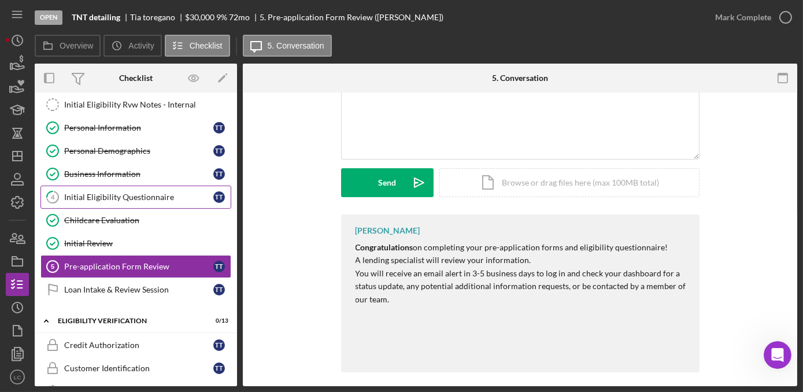
click at [149, 195] on div "Initial Eligibility Questionnaire" at bounding box center [138, 197] width 149 height 9
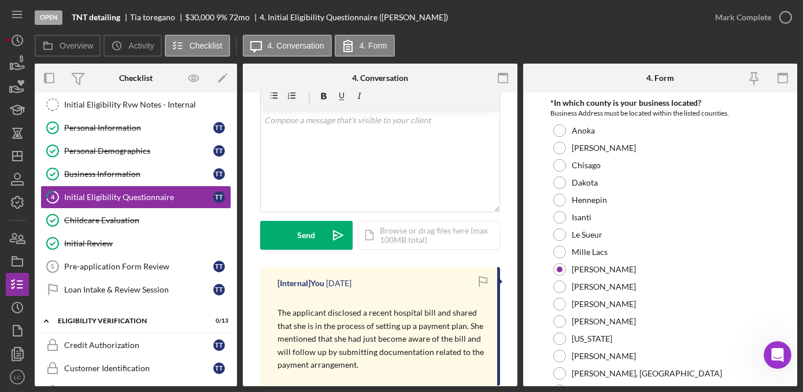
scroll to position [105, 0]
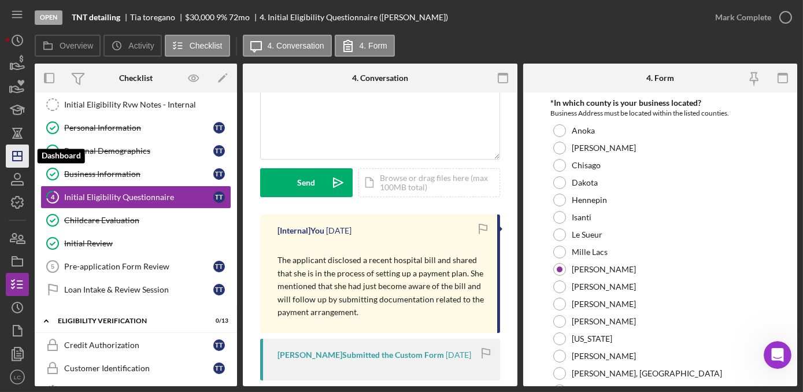
click at [17, 149] on icon "Icon/Dashboard" at bounding box center [17, 156] width 29 height 29
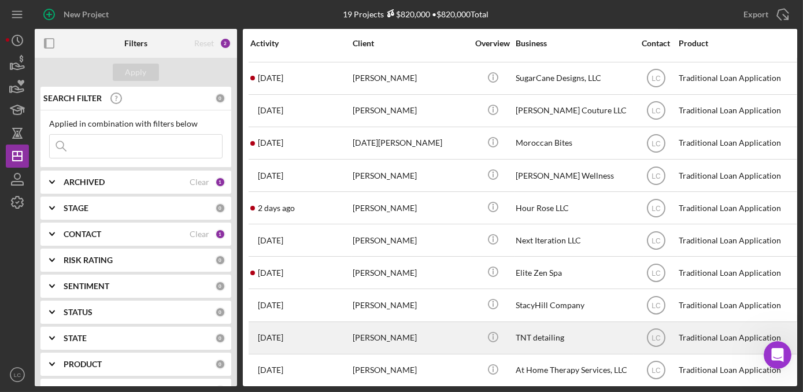
scroll to position [157, 0]
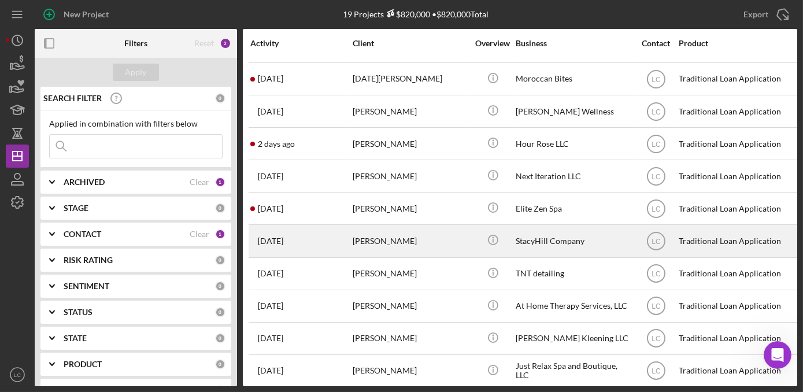
click at [443, 246] on div "[PERSON_NAME]" at bounding box center [411, 240] width 116 height 31
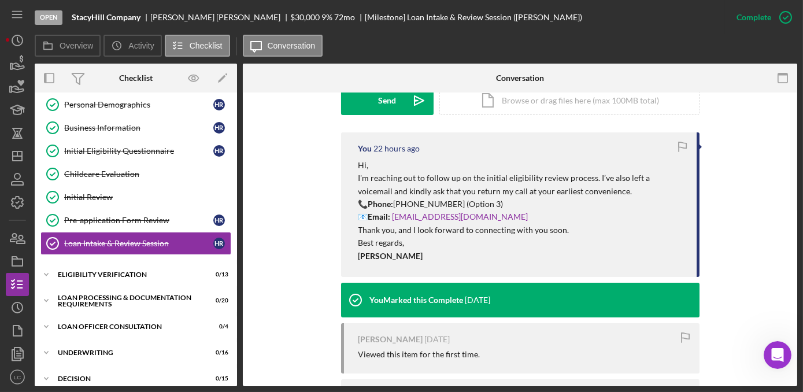
scroll to position [261, 0]
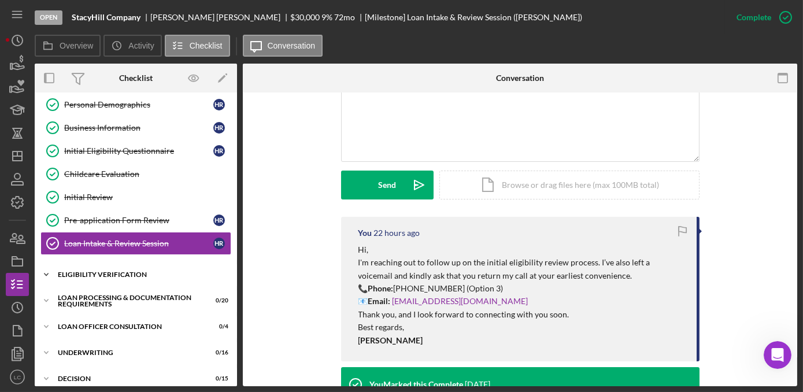
click at [49, 268] on icon "Icon/Expander" at bounding box center [46, 274] width 23 height 23
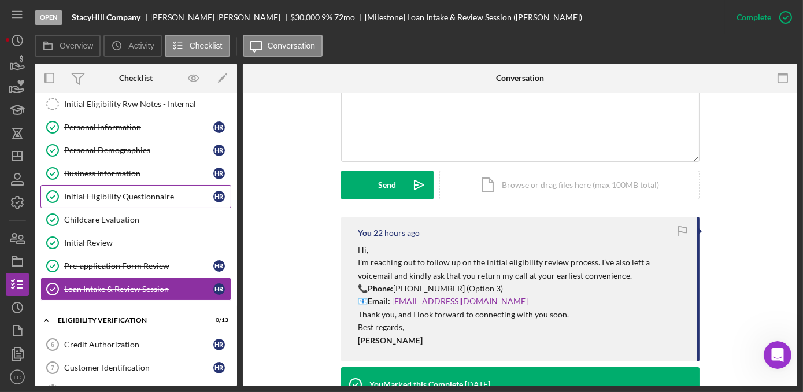
scroll to position [0, 0]
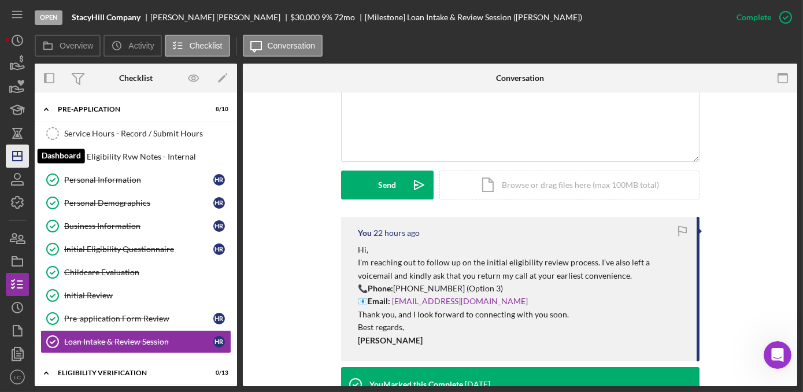
click at [14, 155] on icon "Icon/Dashboard" at bounding box center [17, 156] width 29 height 29
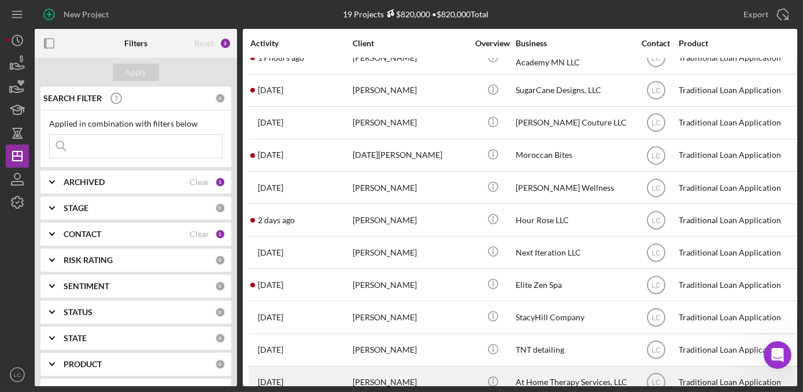
scroll to position [105, 0]
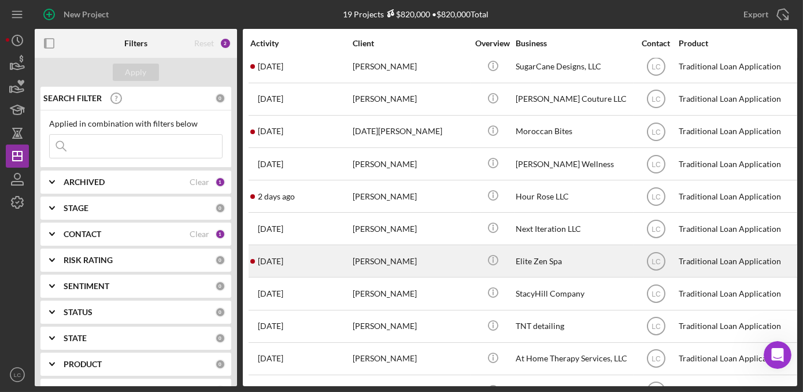
click at [532, 265] on div "Elite Zen Spa" at bounding box center [574, 261] width 116 height 31
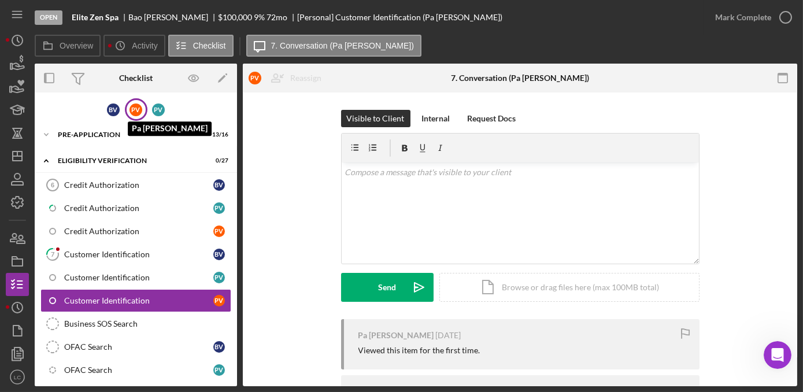
click at [132, 111] on div "P V" at bounding box center [135, 109] width 13 height 13
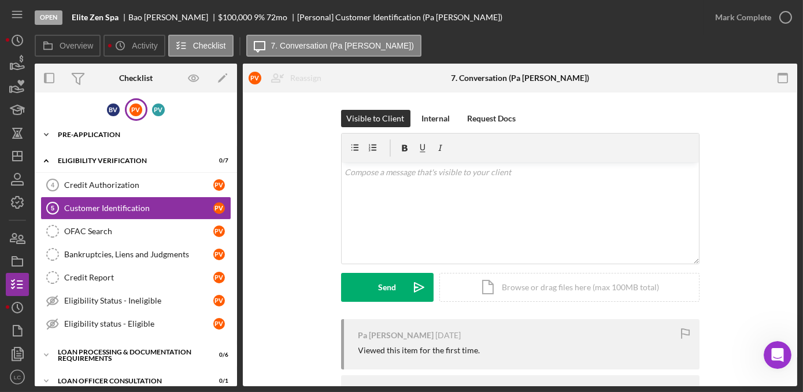
click at [49, 134] on icon "Icon/Expander" at bounding box center [46, 134] width 23 height 23
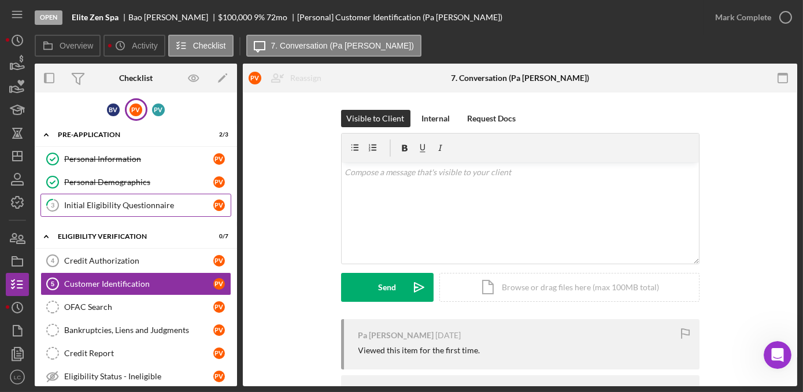
click at [101, 198] on link "3 Initial Eligibility Questionnaire P V" at bounding box center [135, 205] width 191 height 23
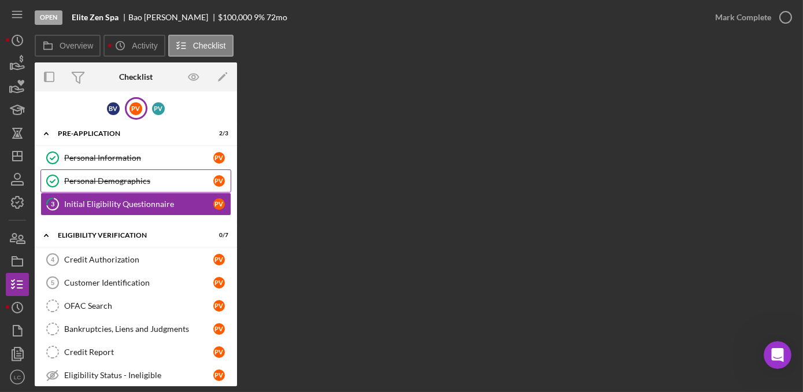
click at [108, 180] on div "Personal Demographics" at bounding box center [138, 180] width 149 height 9
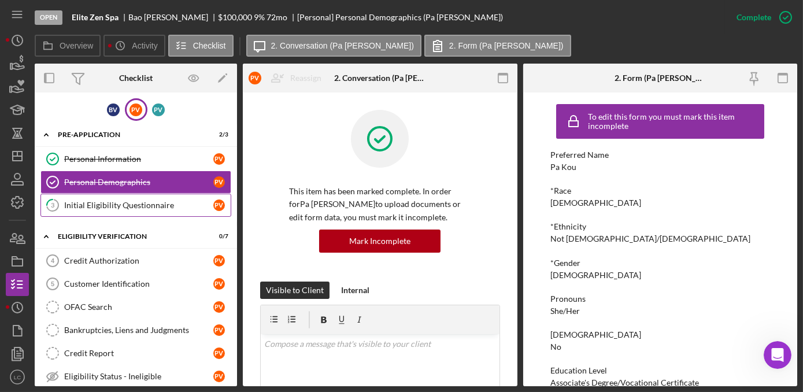
click at [108, 210] on link "3 Initial Eligibility Questionnaire P V" at bounding box center [135, 205] width 191 height 23
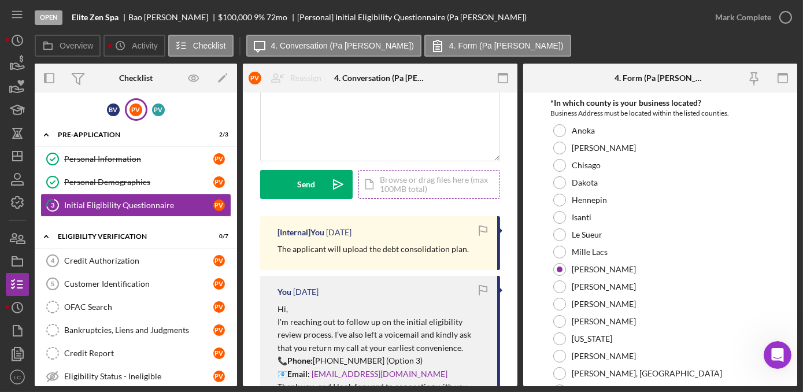
scroll to position [105, 0]
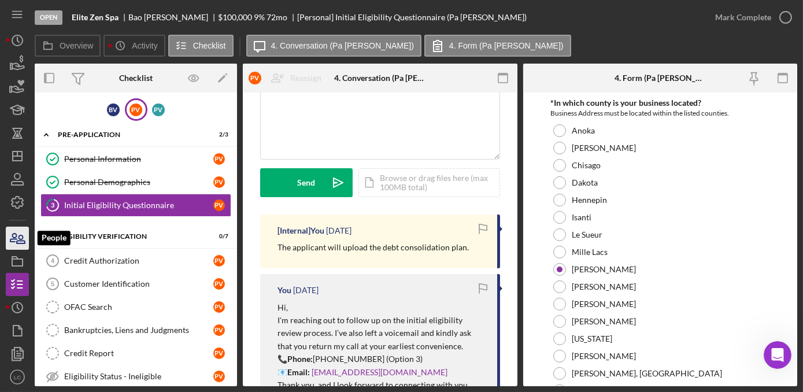
click at [18, 235] on icon "button" at bounding box center [17, 238] width 29 height 29
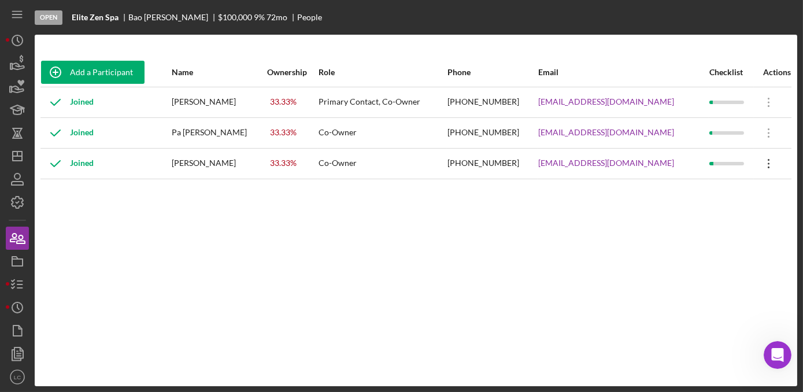
click at [760, 164] on icon "Icon/Overflow" at bounding box center [768, 163] width 29 height 29
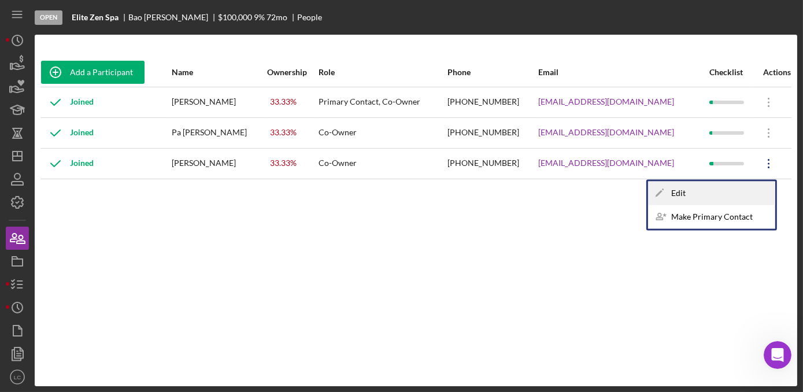
click at [712, 193] on div "Icon/Edit Edit" at bounding box center [711, 194] width 127 height 24
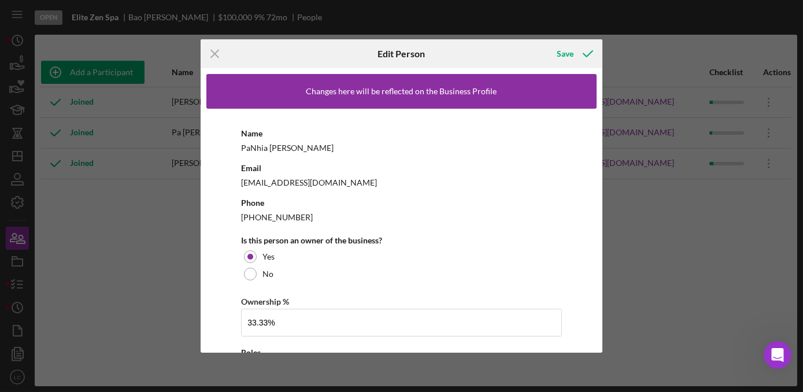
drag, startPoint x: 221, startPoint y: 51, endPoint x: 206, endPoint y: 50, distance: 15.1
click at [208, 50] on icon "Icon/Menu Close" at bounding box center [215, 53] width 29 height 29
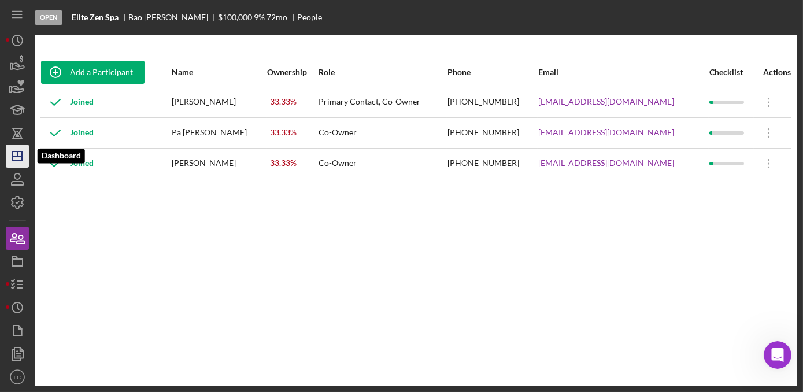
click at [18, 156] on line "button" at bounding box center [17, 156] width 9 height 0
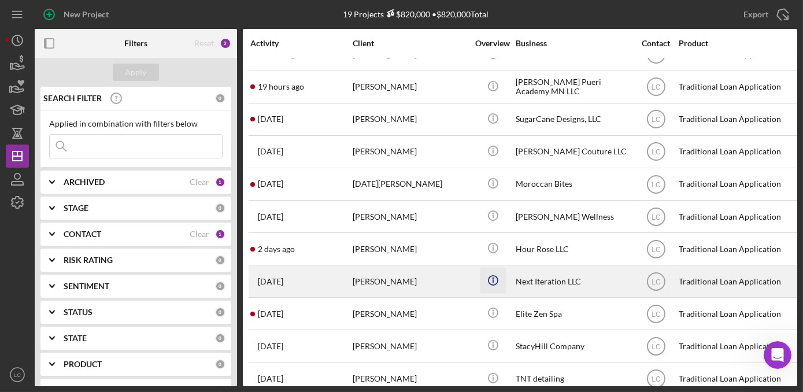
scroll to position [105, 0]
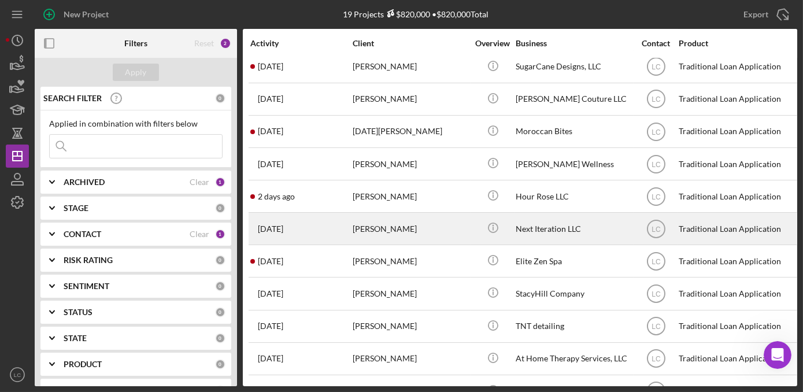
click at [428, 230] on div "[PERSON_NAME]" at bounding box center [411, 228] width 116 height 31
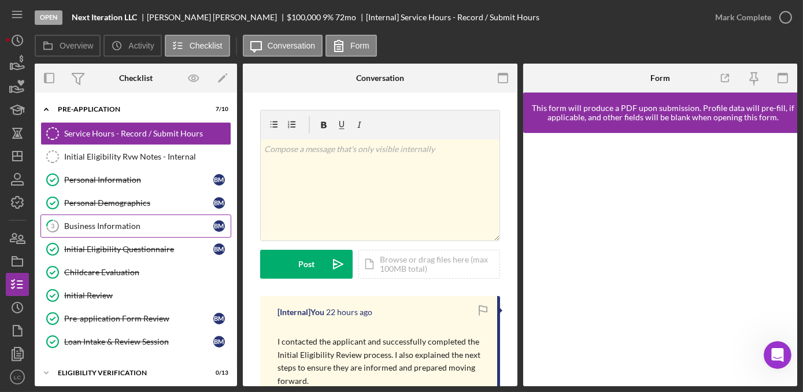
click at [105, 222] on div "Business Information" at bounding box center [138, 225] width 149 height 9
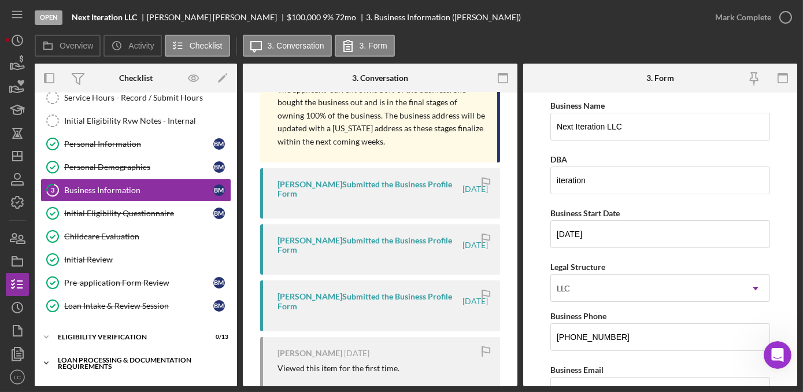
scroll to position [105, 0]
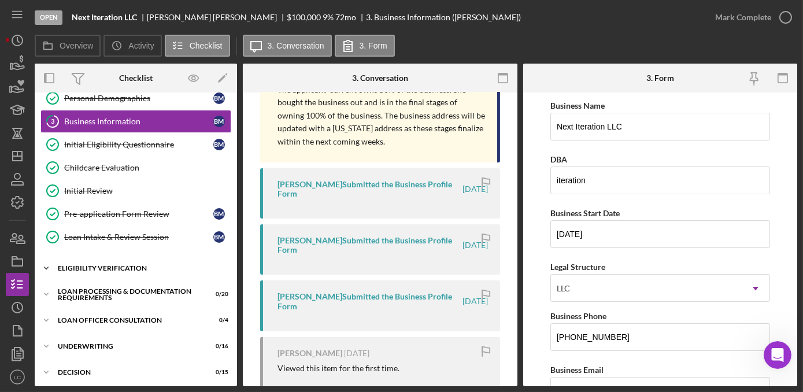
click at [45, 265] on icon "Icon/Expander" at bounding box center [46, 268] width 23 height 23
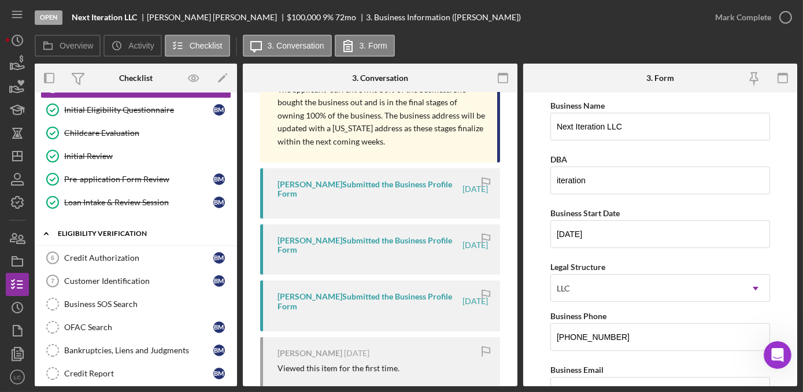
scroll to position [157, 0]
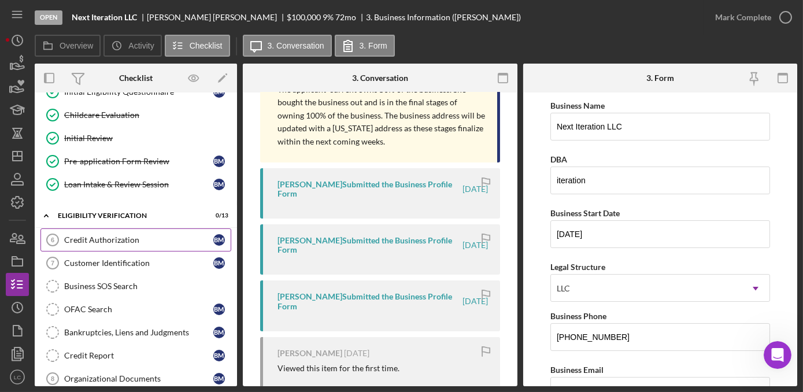
click at [108, 240] on link "Credit Authorization 6 Credit Authorization B M" at bounding box center [135, 239] width 191 height 23
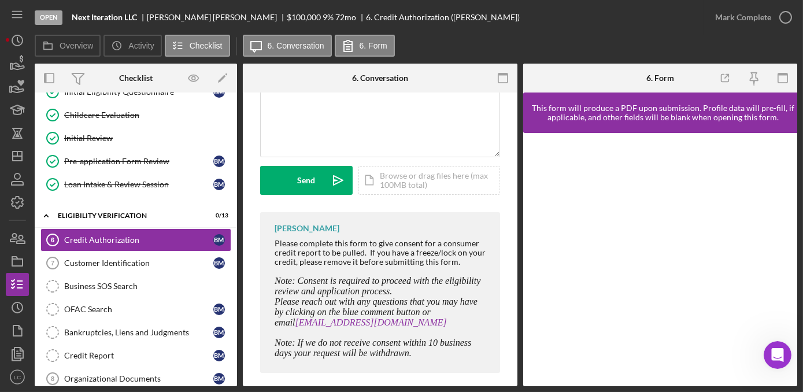
scroll to position [120, 0]
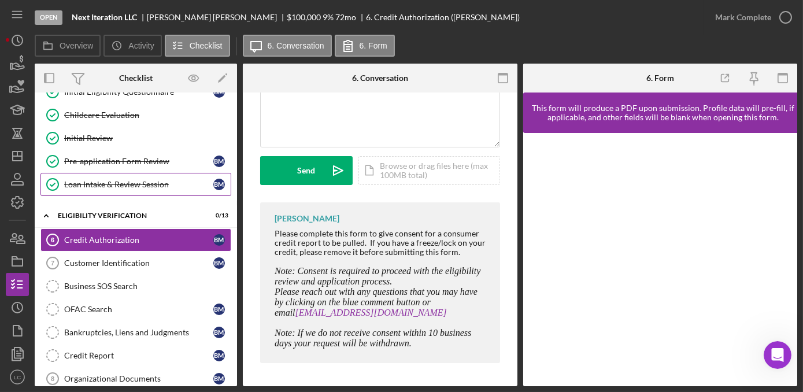
click at [141, 175] on link "Loan Intake & Review Session Loan Intake & Review Session B M" at bounding box center [135, 184] width 191 height 23
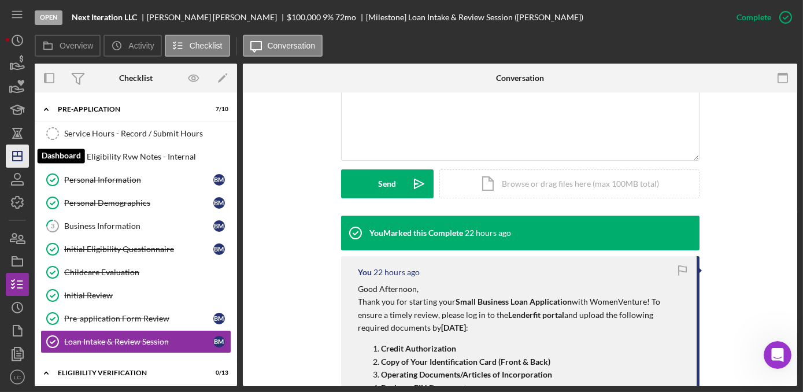
click at [18, 159] on icon "Icon/Dashboard" at bounding box center [17, 156] width 29 height 29
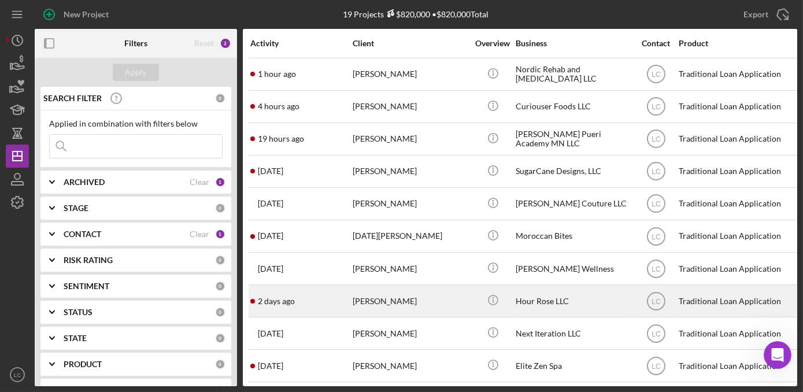
click at [589, 294] on div "Hour Rose LLC" at bounding box center [574, 301] width 116 height 31
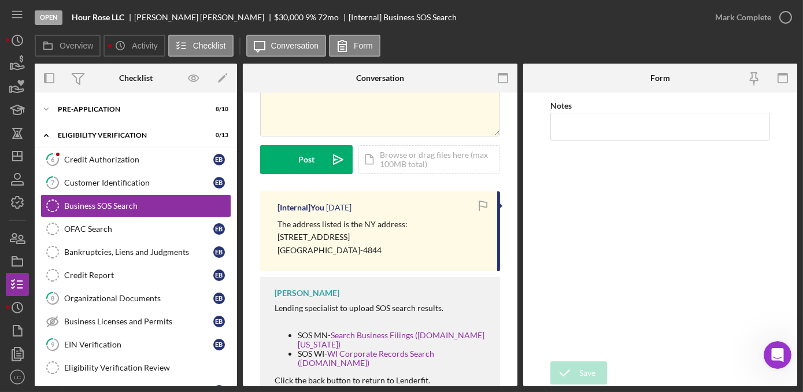
scroll to position [121, 0]
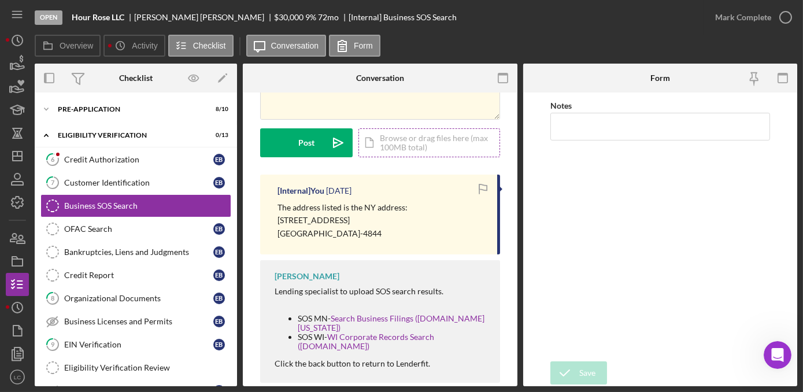
click at [436, 140] on div "Icon/Document Browse or drag files here (max 100MB total) Tap to choose files o…" at bounding box center [429, 142] width 142 height 29
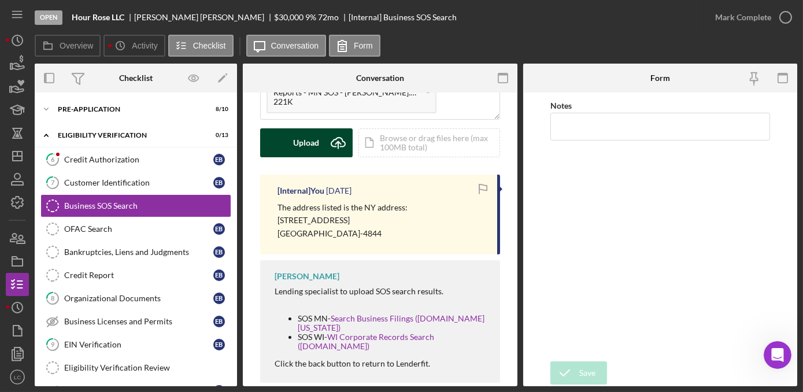
click at [306, 135] on div "Upload" at bounding box center [307, 142] width 26 height 29
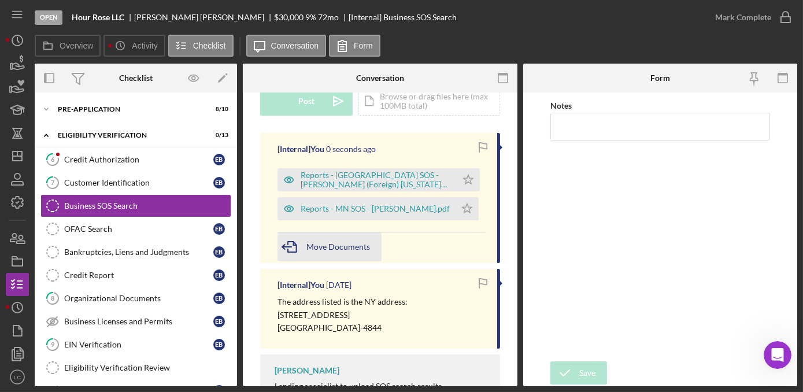
scroll to position [174, 0]
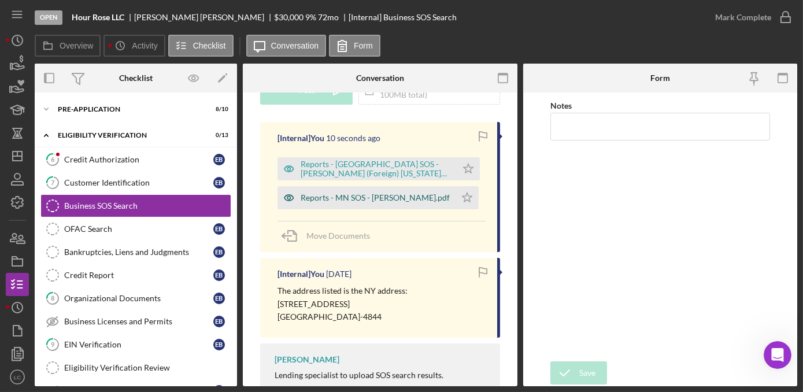
click at [327, 194] on div "Reports - MN SOS - [PERSON_NAME].pdf" at bounding box center [375, 197] width 149 height 9
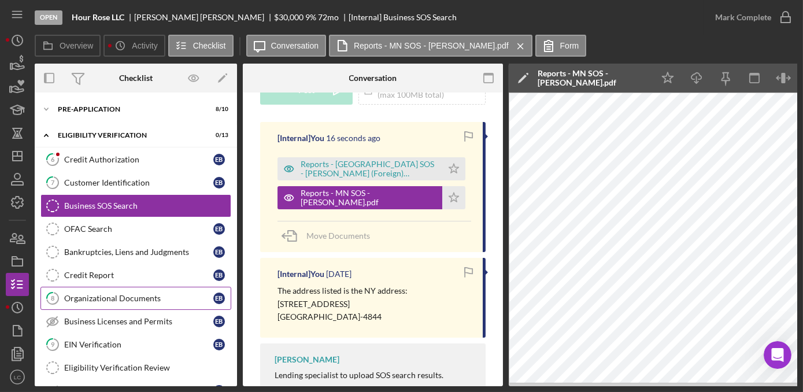
click at [116, 303] on link "8 Organizational Documents E B" at bounding box center [135, 298] width 191 height 23
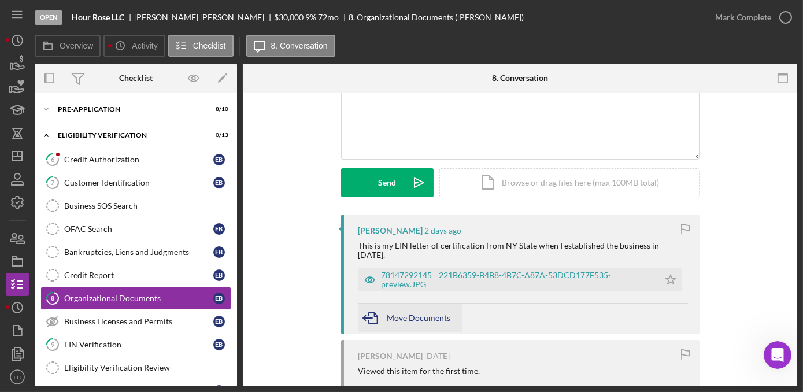
scroll to position [105, 0]
click at [424, 279] on div "78147292145__221B6359-B4B8-4B7C-A87A-53DCD177F535-preview.JPG" at bounding box center [518, 280] width 272 height 18
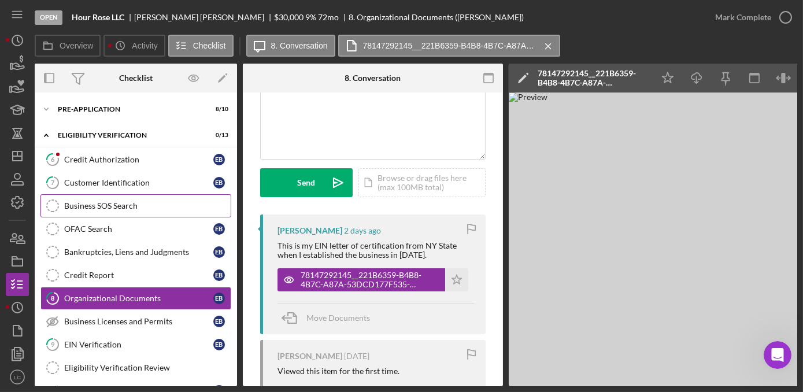
click at [103, 209] on div "Business SOS Search" at bounding box center [147, 205] width 166 height 9
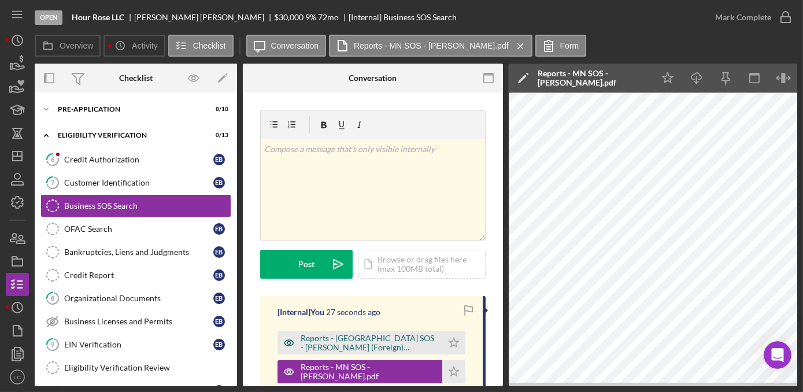
click at [359, 343] on div "Reports - [GEOGRAPHIC_DATA] SOS - [PERSON_NAME] (Foreign) [US_STATE][GEOGRAPHIC…" at bounding box center [369, 343] width 136 height 18
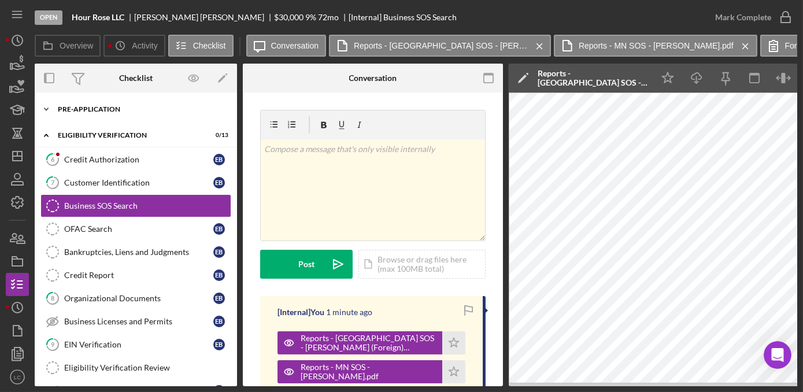
click at [48, 111] on icon "Icon/Expander" at bounding box center [46, 109] width 23 height 23
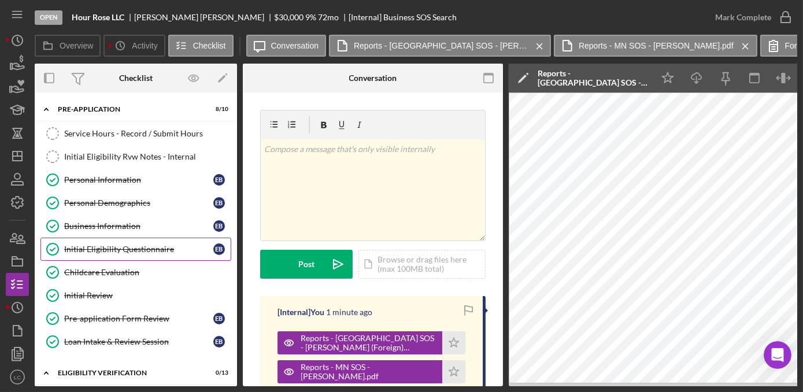
drag, startPoint x: 103, startPoint y: 221, endPoint x: 165, endPoint y: 248, distance: 67.3
click at [103, 223] on div "Business Information" at bounding box center [138, 225] width 149 height 9
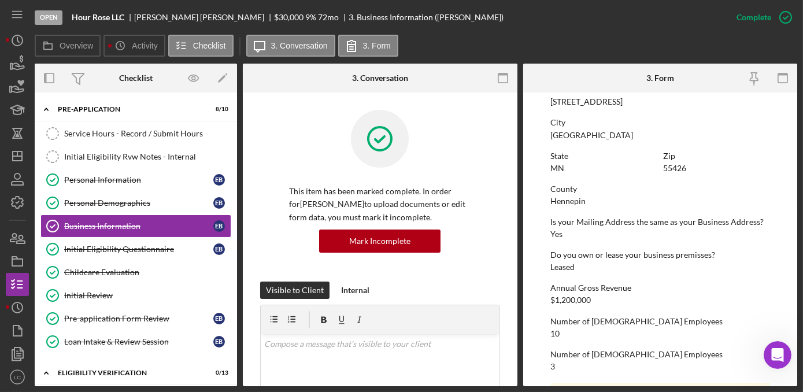
scroll to position [578, 0]
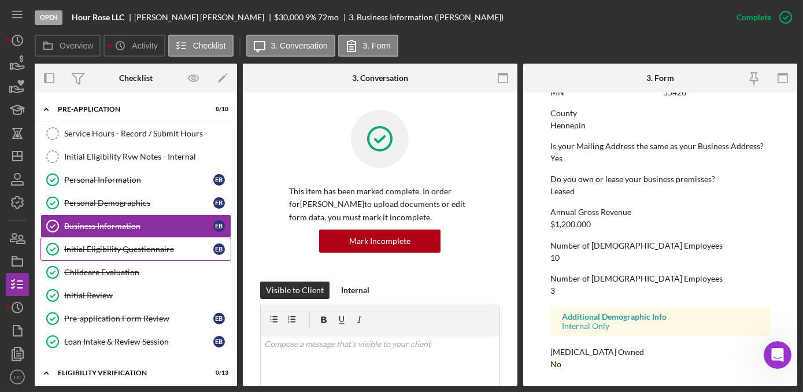
click at [92, 245] on div "Initial Eligibility Questionnaire" at bounding box center [138, 249] width 149 height 9
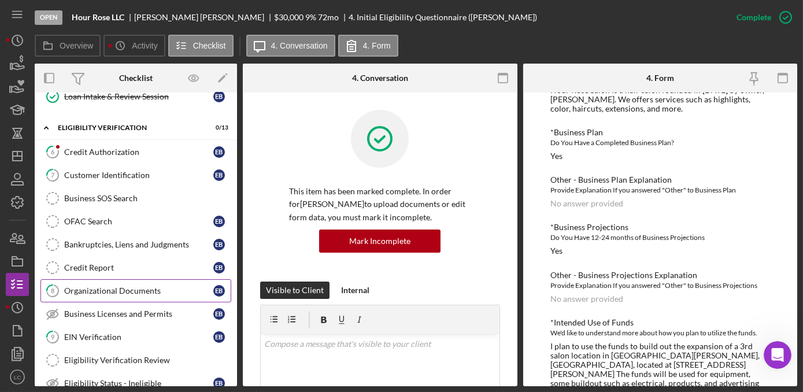
scroll to position [262, 0]
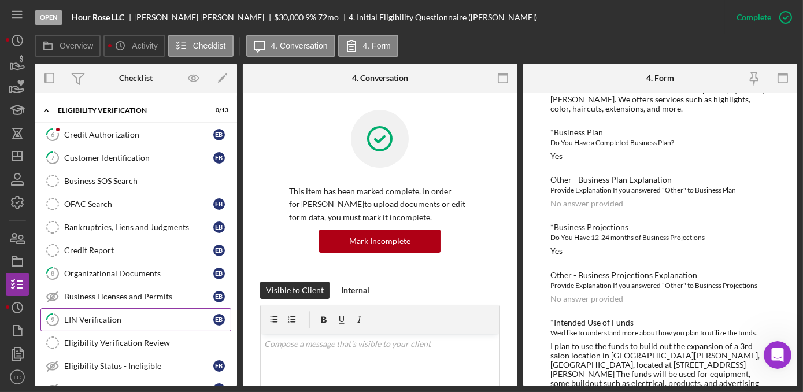
click at [100, 319] on link "9 EIN Verification E B" at bounding box center [135, 319] width 191 height 23
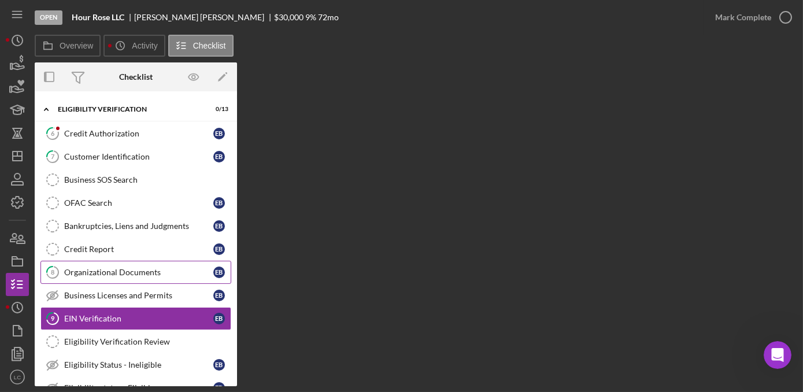
click at [91, 274] on link "8 Organizational Documents E B" at bounding box center [135, 272] width 191 height 23
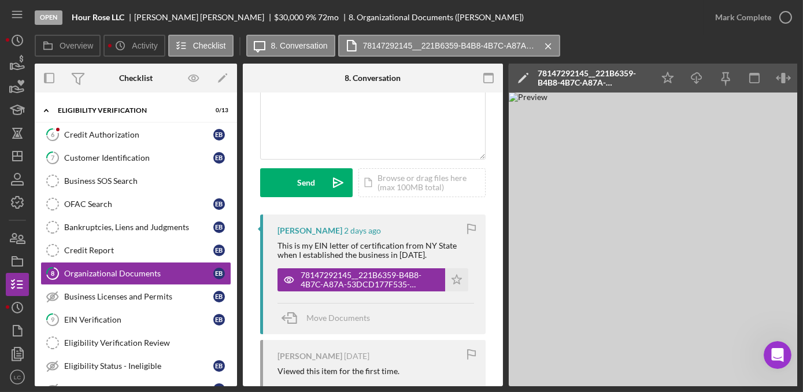
scroll to position [210, 0]
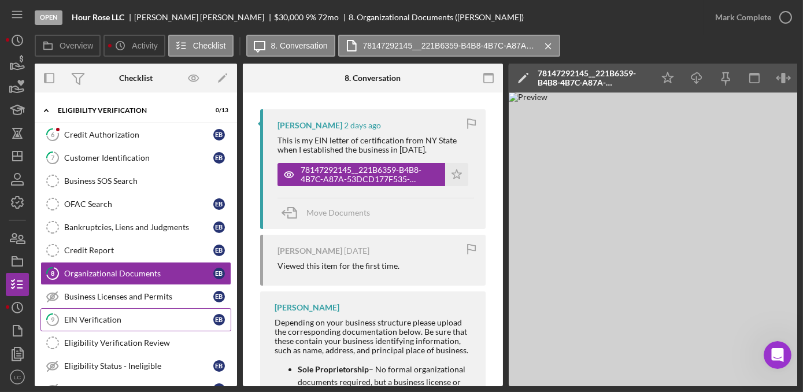
click at [121, 320] on link "9 EIN Verification E B" at bounding box center [135, 319] width 191 height 23
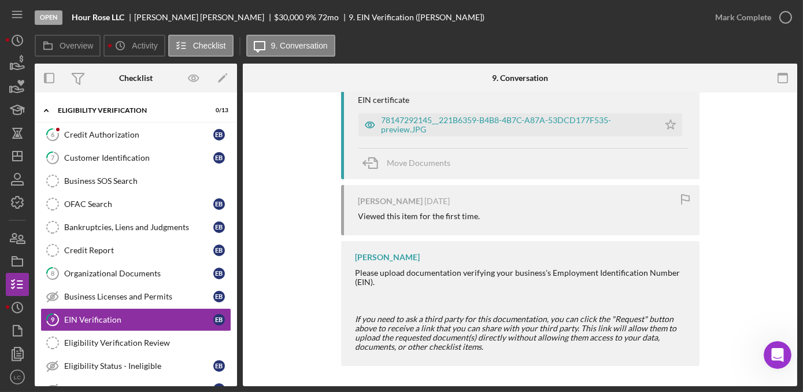
scroll to position [253, 0]
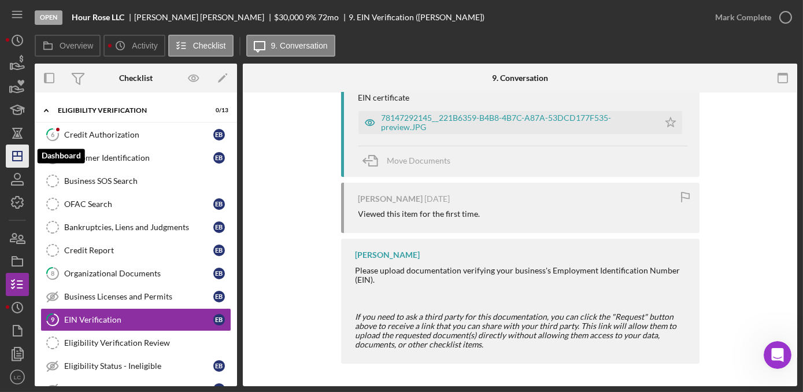
click at [16, 160] on icon "Icon/Dashboard" at bounding box center [17, 156] width 29 height 29
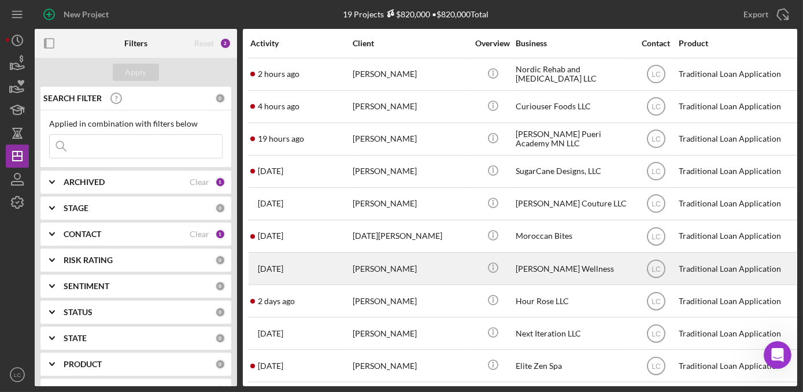
click at [560, 278] on div "[PERSON_NAME] Wellness" at bounding box center [574, 268] width 116 height 31
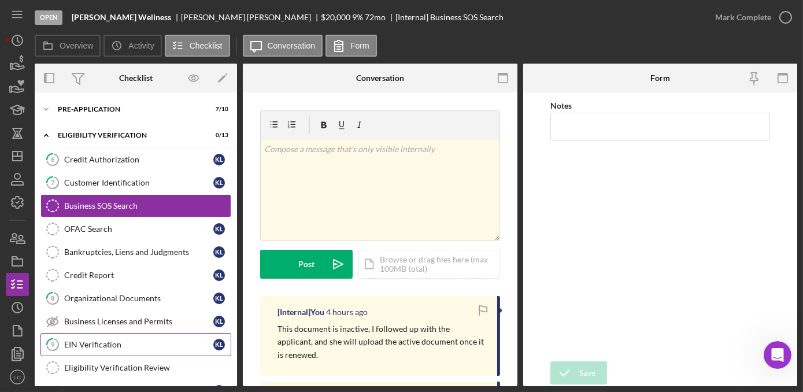
click at [121, 340] on div "EIN Verification" at bounding box center [138, 344] width 149 height 9
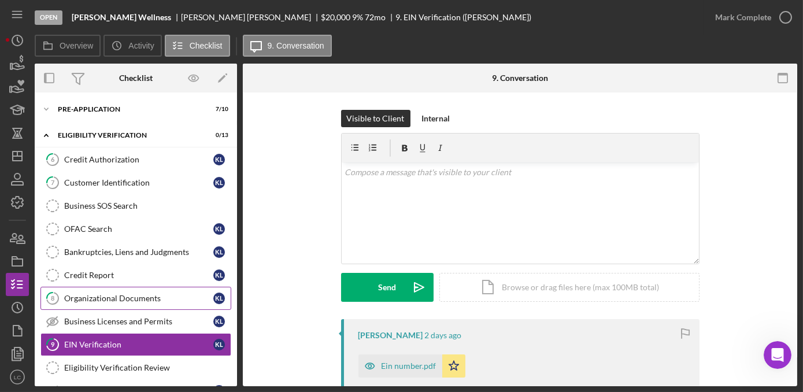
click at [54, 291] on icon "8" at bounding box center [52, 298] width 29 height 29
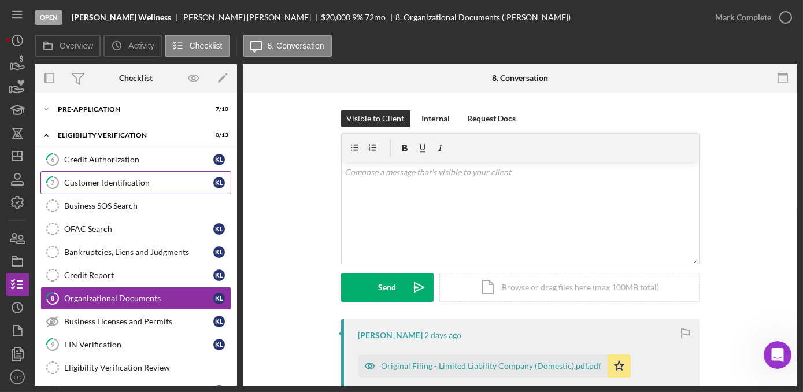
click at [82, 176] on link "7 Customer Identification K L" at bounding box center [135, 182] width 191 height 23
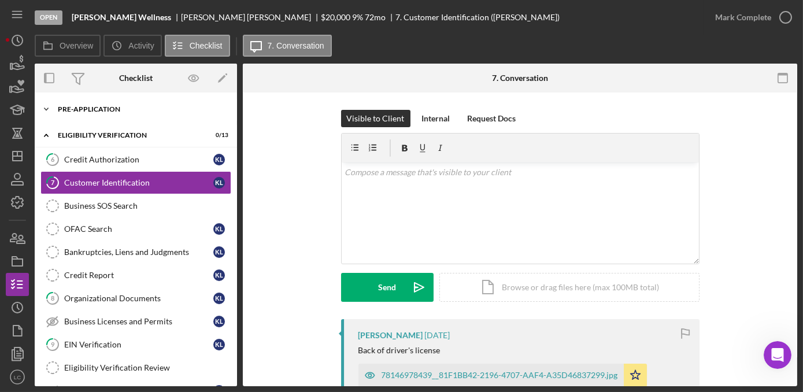
click at [49, 107] on icon "Icon/Expander" at bounding box center [46, 109] width 23 height 23
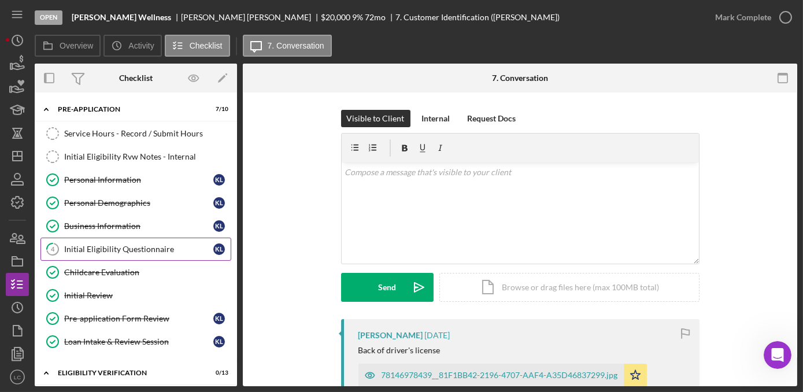
click at [98, 249] on div "Initial Eligibility Questionnaire" at bounding box center [138, 249] width 149 height 9
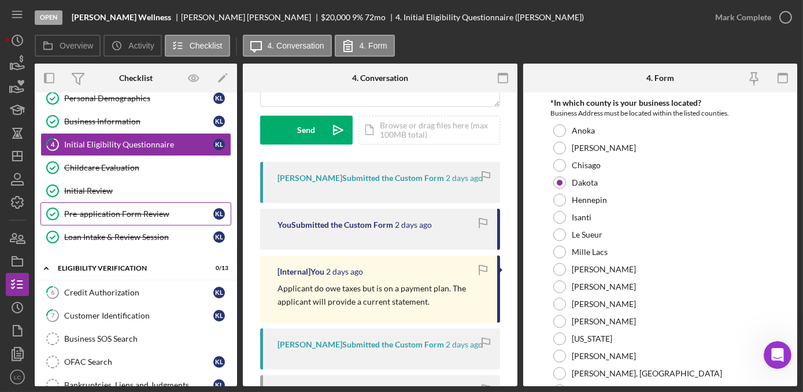
scroll to position [157, 0]
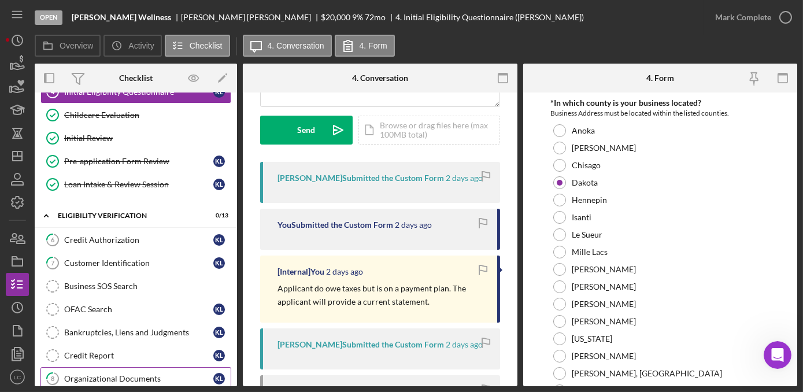
click at [117, 374] on div "Organizational Documents" at bounding box center [138, 378] width 149 height 9
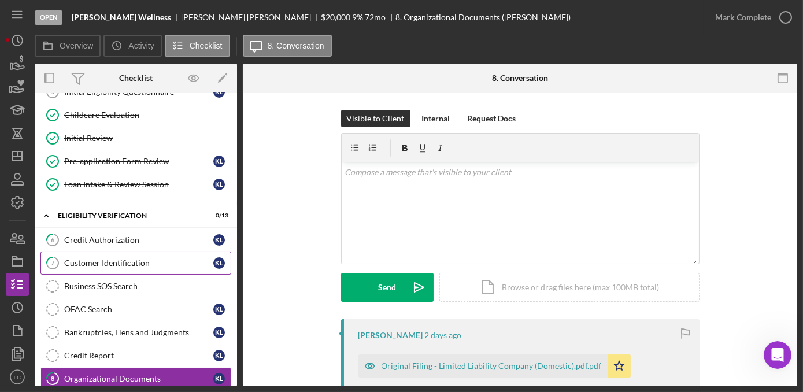
click at [130, 264] on link "7 Customer Identification K L" at bounding box center [135, 262] width 191 height 23
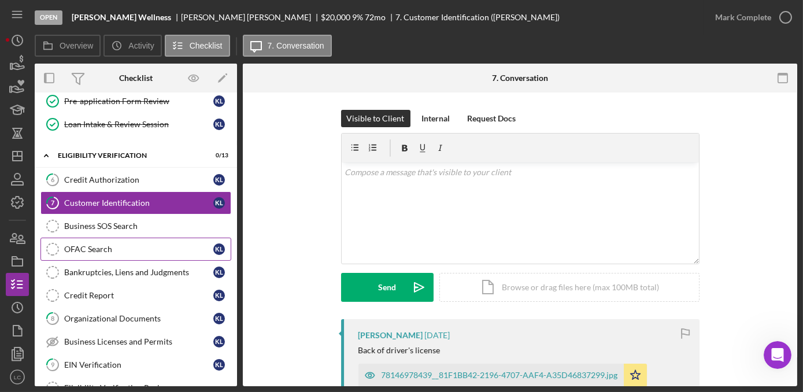
scroll to position [262, 0]
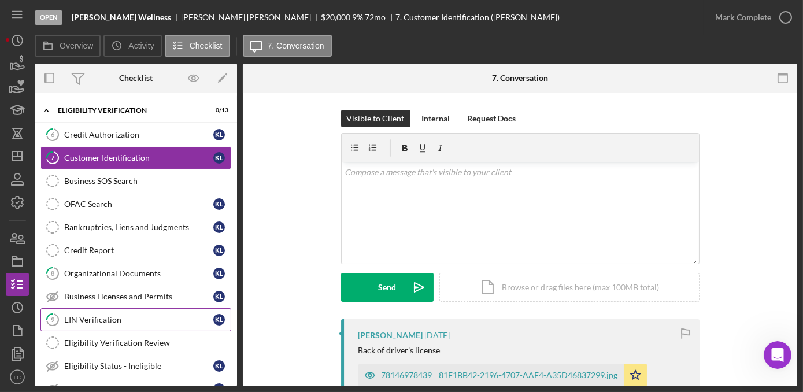
click at [123, 315] on div "EIN Verification" at bounding box center [138, 319] width 149 height 9
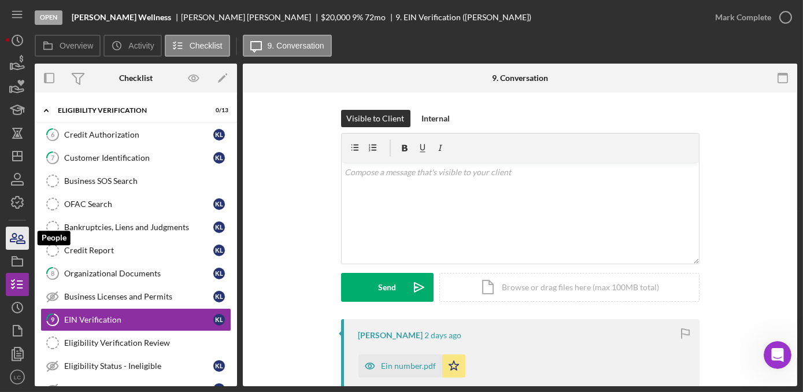
click at [21, 236] on icon "button" at bounding box center [17, 238] width 29 height 29
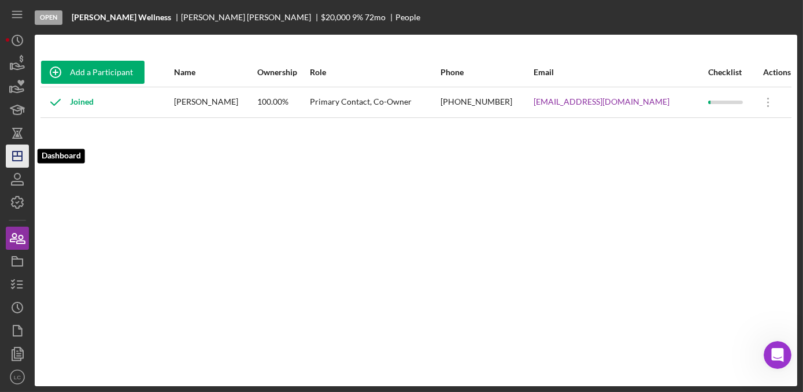
click at [17, 156] on line "button" at bounding box center [17, 153] width 0 height 5
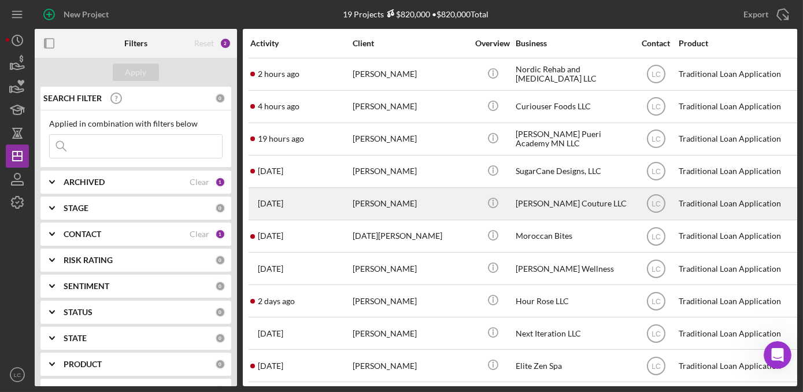
click at [433, 204] on div "[PERSON_NAME]" at bounding box center [411, 203] width 116 height 31
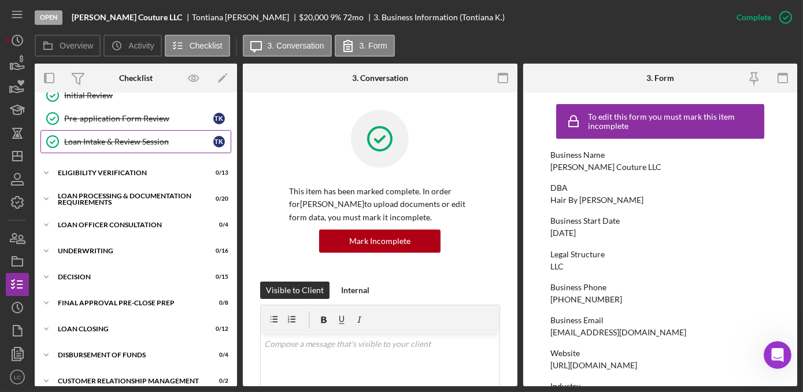
scroll to position [156, 0]
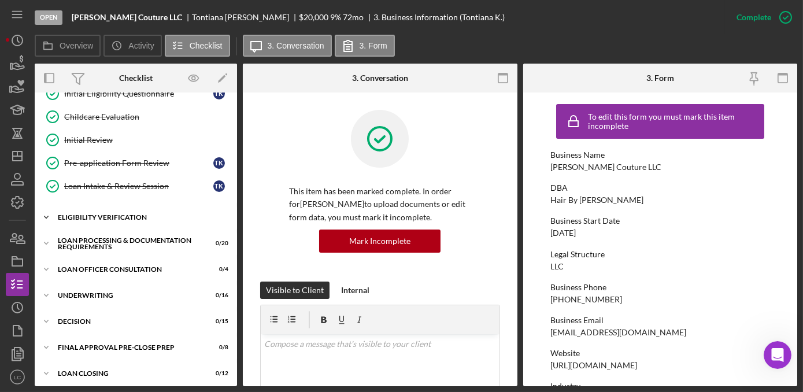
click at [50, 209] on icon "Icon/Expander" at bounding box center [46, 217] width 23 height 23
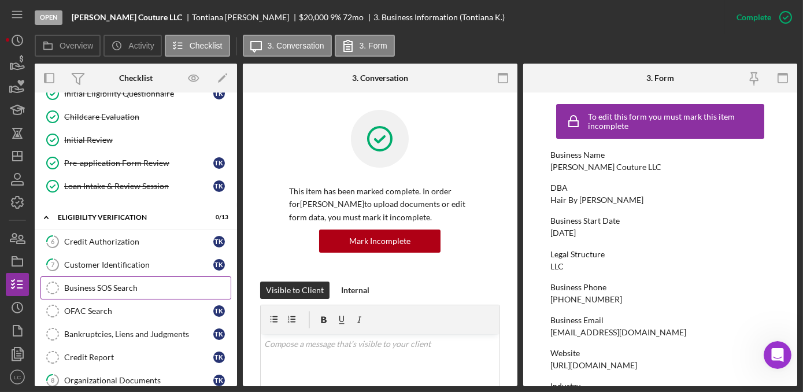
scroll to position [261, 0]
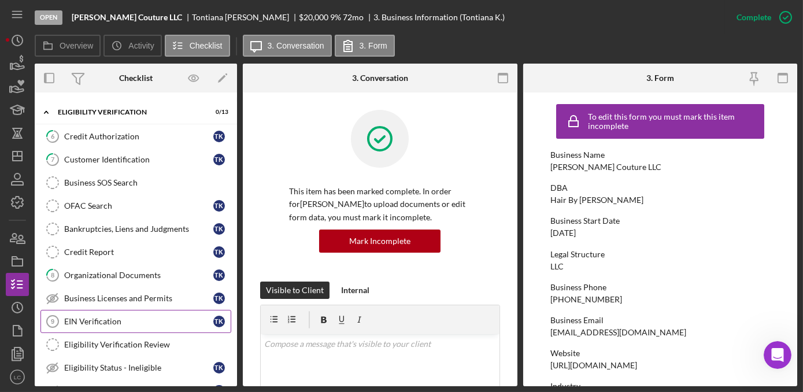
click at [95, 322] on link "EIN Verification 9 EIN Verification T K" at bounding box center [135, 321] width 191 height 23
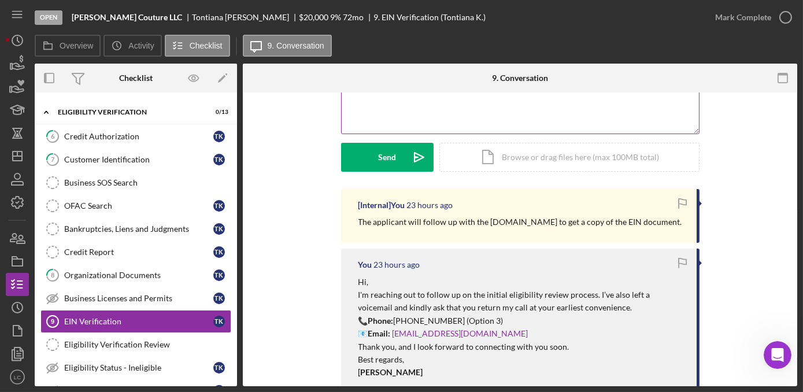
scroll to position [157, 0]
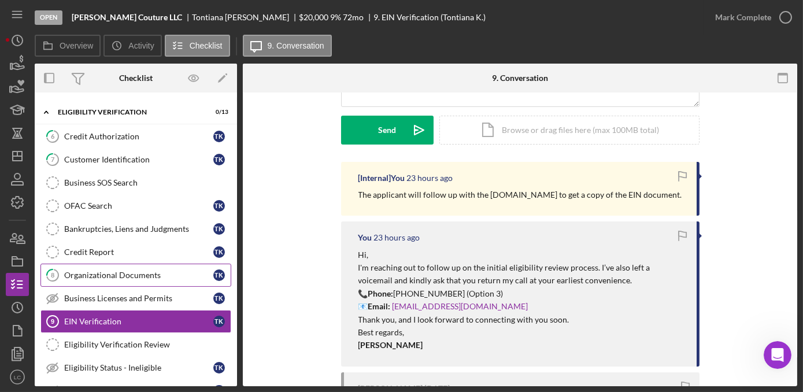
click at [81, 271] on div "Organizational Documents" at bounding box center [138, 275] width 149 height 9
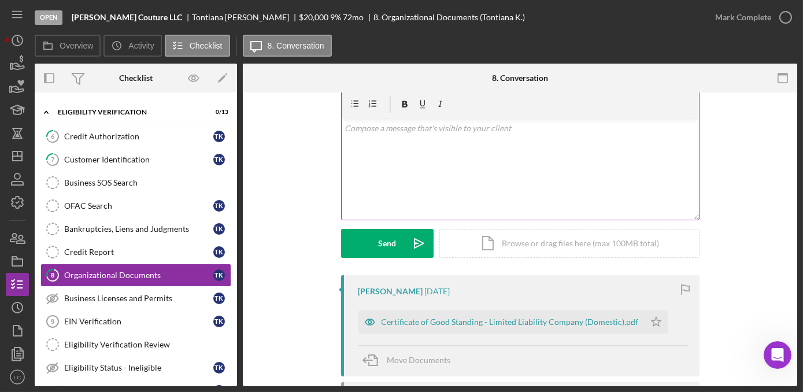
scroll to position [105, 0]
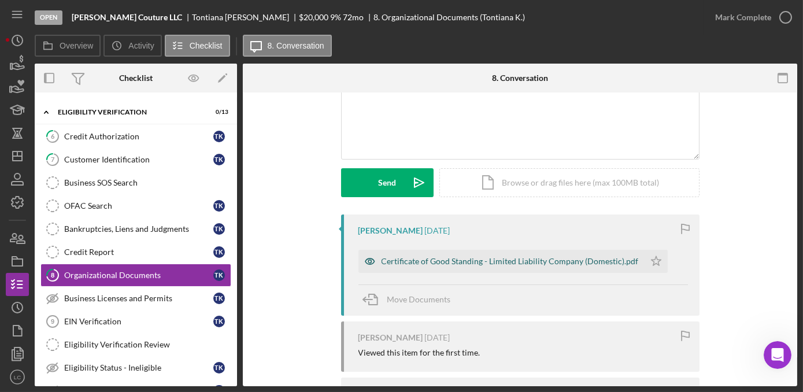
click at [417, 262] on div "Certificate of Good Standing - Limited Liability Company (Domestic).pdf" at bounding box center [510, 261] width 257 height 9
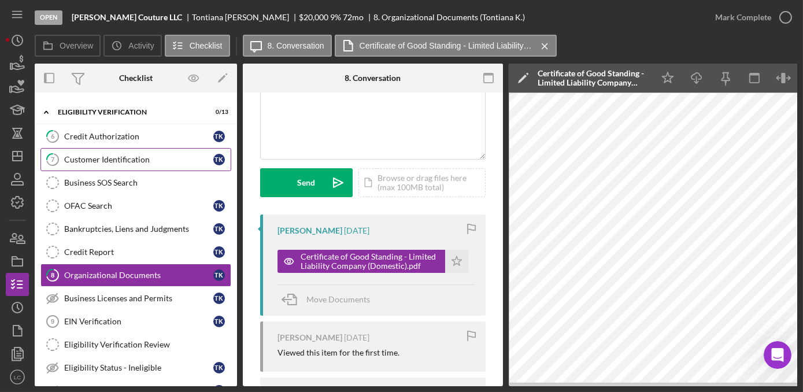
click at [98, 155] on div "Customer Identification" at bounding box center [138, 159] width 149 height 9
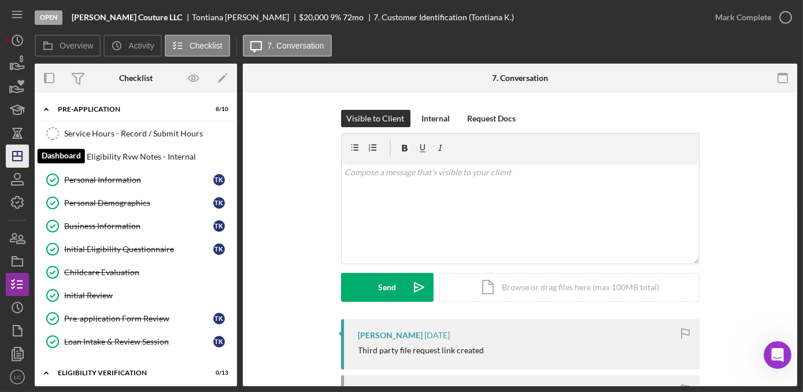
click at [10, 162] on icon "Icon/Dashboard" at bounding box center [17, 156] width 29 height 29
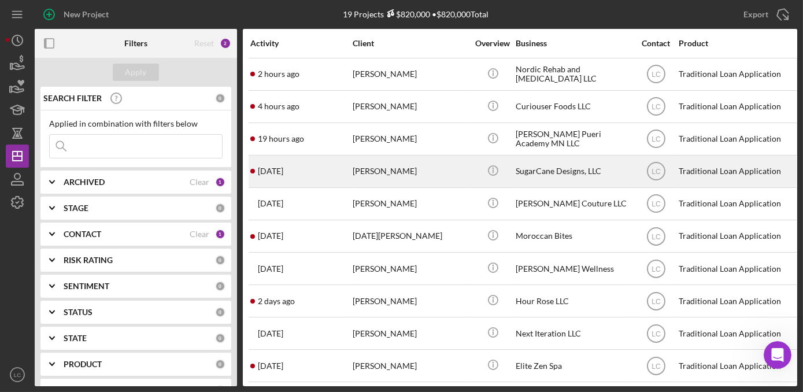
click at [458, 169] on div "[PERSON_NAME]" at bounding box center [411, 171] width 116 height 31
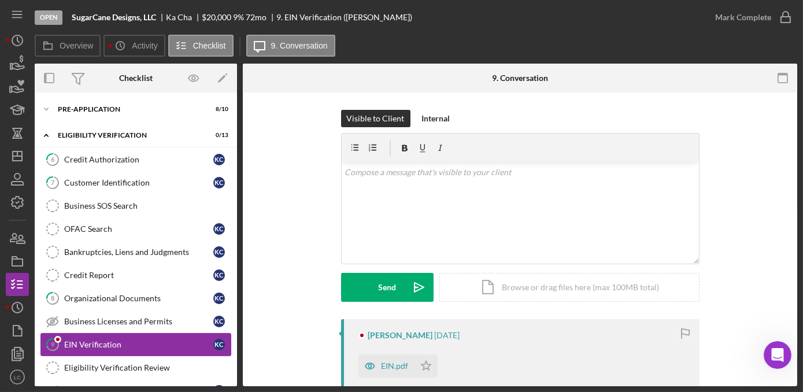
scroll to position [102, 0]
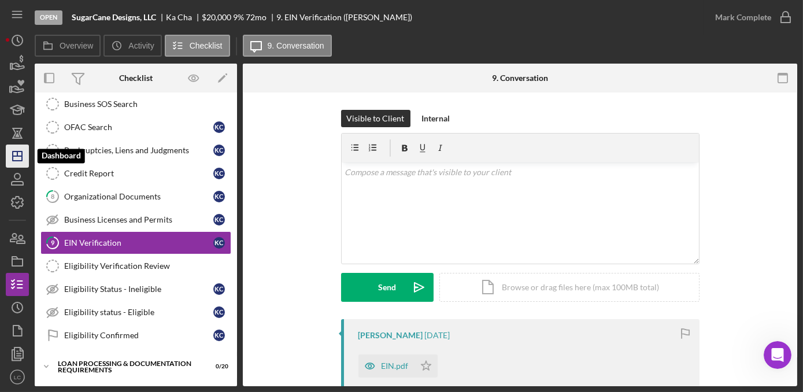
click at [17, 150] on icon "Icon/Dashboard" at bounding box center [17, 156] width 29 height 29
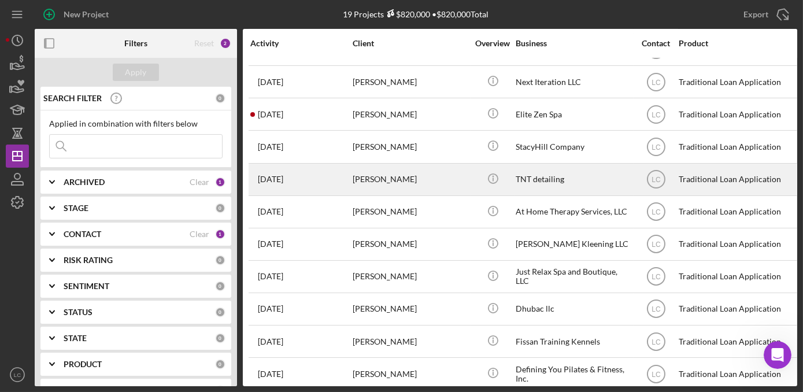
scroll to position [297, 0]
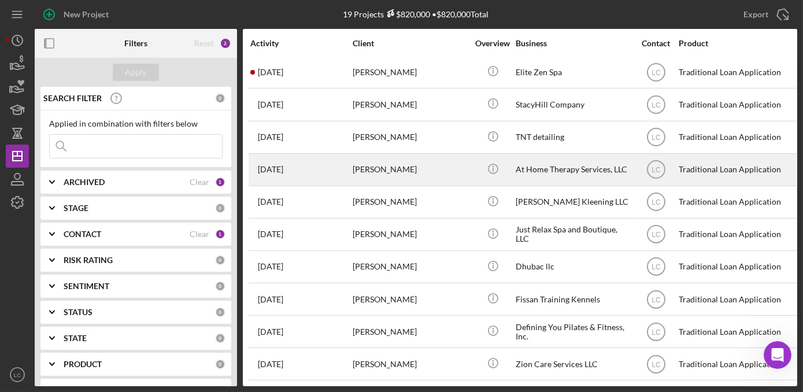
click at [524, 157] on div "At Home Therapy Services, LLC" at bounding box center [574, 169] width 116 height 31
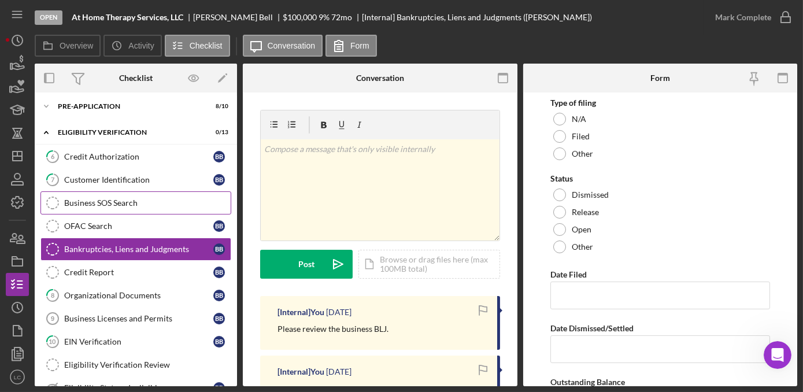
scroll to position [10, 0]
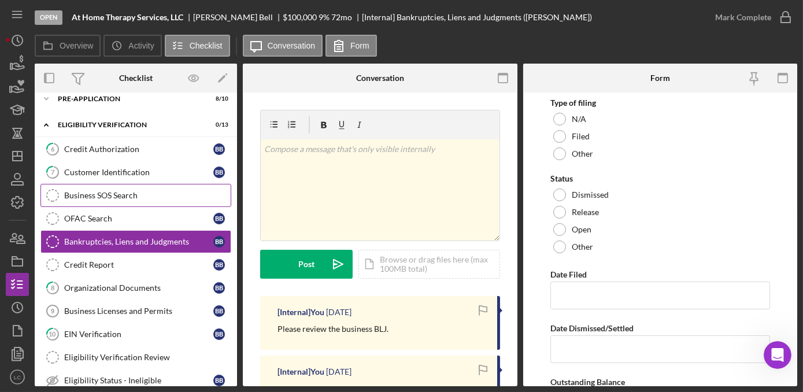
click at [97, 195] on div "Business SOS Search" at bounding box center [147, 195] width 166 height 9
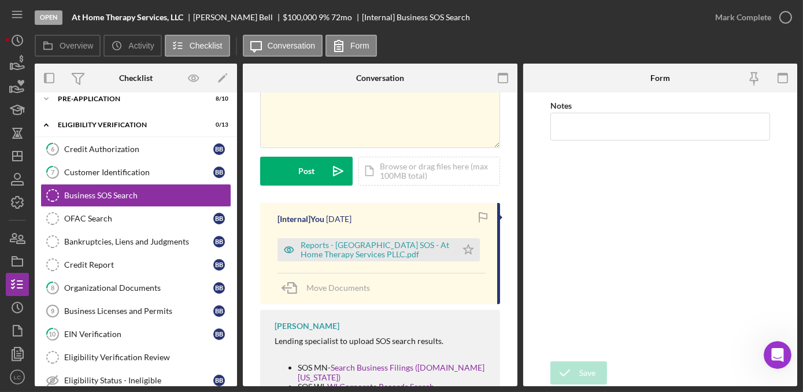
scroll to position [105, 0]
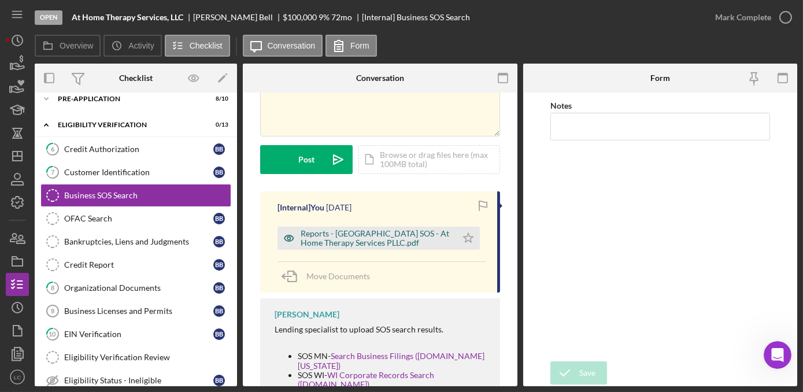
click at [379, 227] on div "Reports - [GEOGRAPHIC_DATA] SOS - At Home Therapy Services PLLC.pdf" at bounding box center [366, 238] width 179 height 23
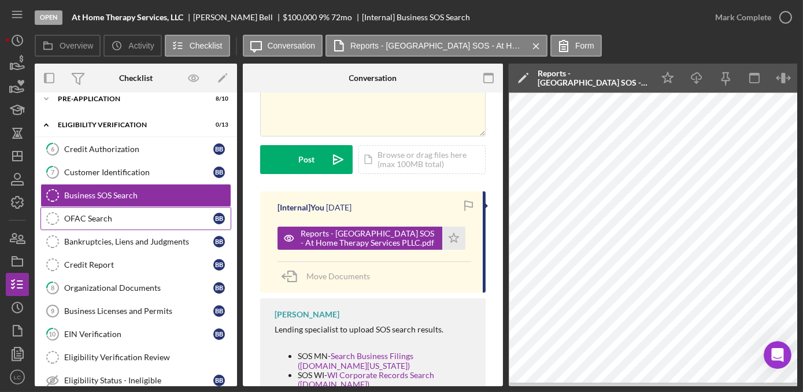
click at [82, 220] on div "OFAC Search" at bounding box center [138, 218] width 149 height 9
